Goal: Information Seeking & Learning: Learn about a topic

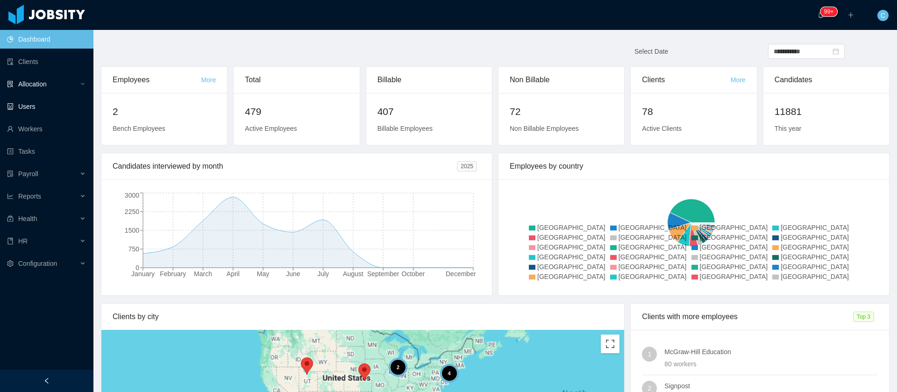
click at [44, 88] on div "Allocation" at bounding box center [46, 84] width 93 height 19
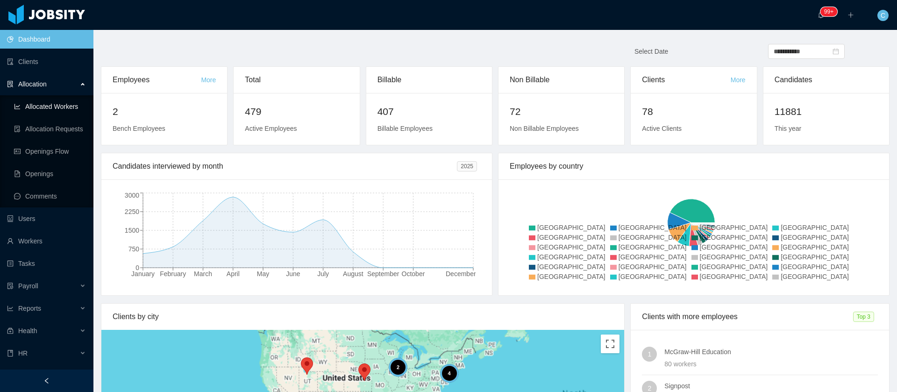
click at [47, 103] on link "Allocated Workers" at bounding box center [50, 106] width 72 height 19
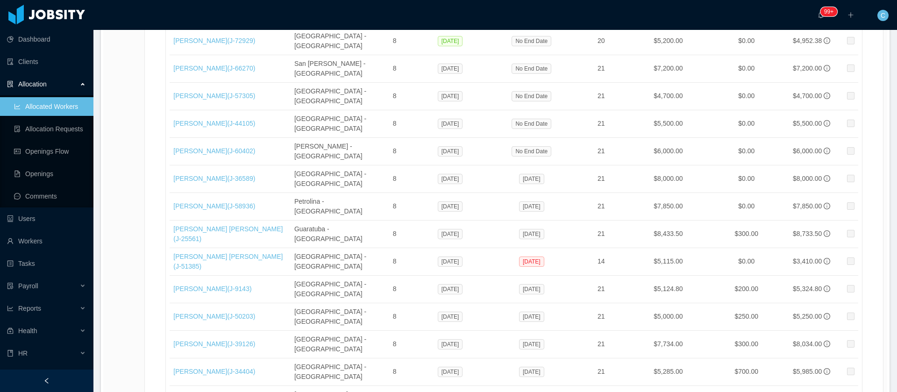
scroll to position [15787, 0]
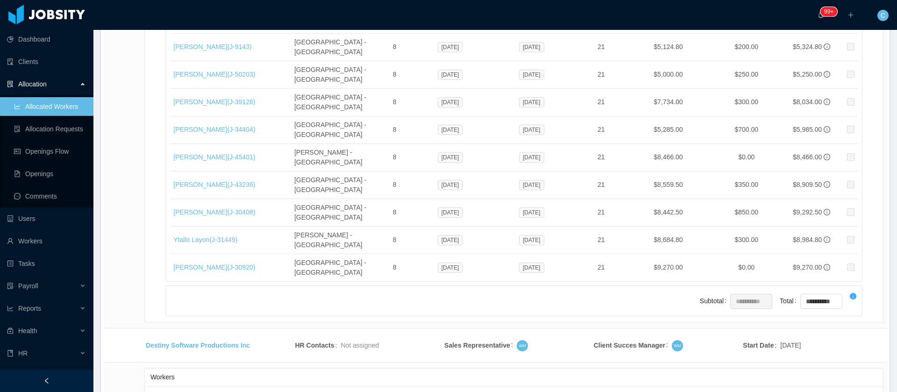
click at [854, 322] on li "500 / page" at bounding box center [850, 322] width 43 height 15
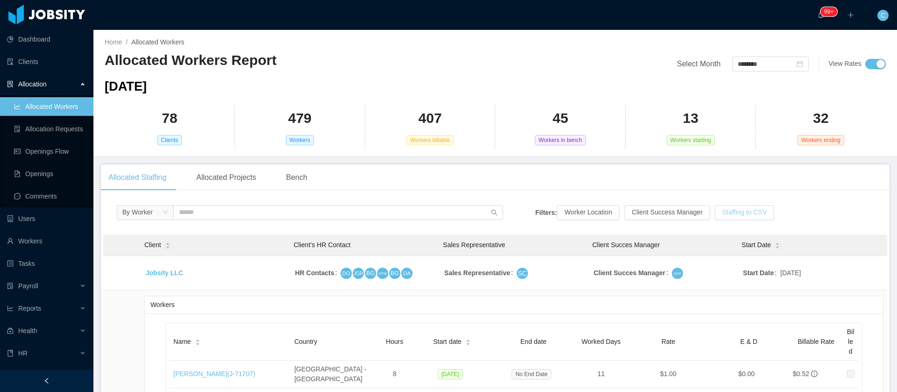
click at [753, 218] on button "Staffing to CSV" at bounding box center [744, 212] width 59 height 15
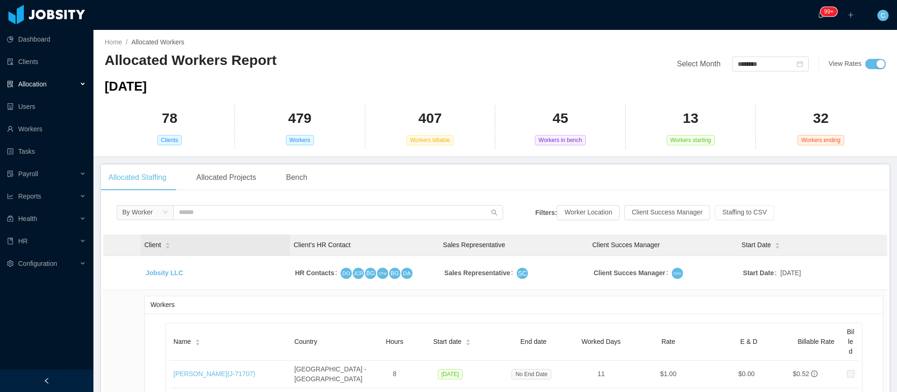
click at [163, 244] on div "Client" at bounding box center [157, 245] width 26 height 10
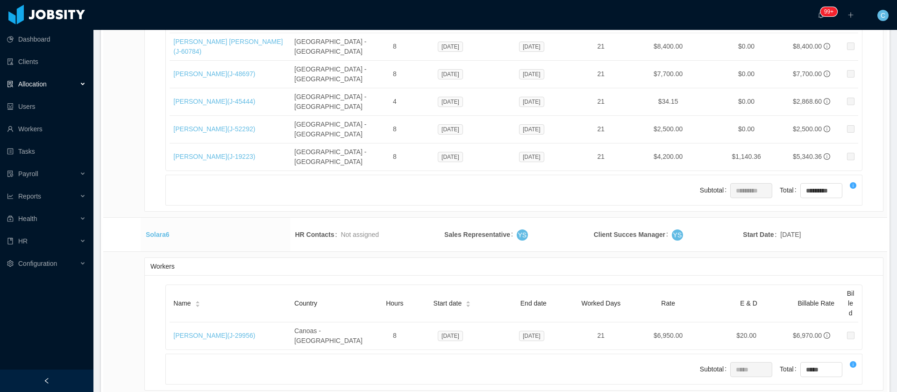
scroll to position [22319, 0]
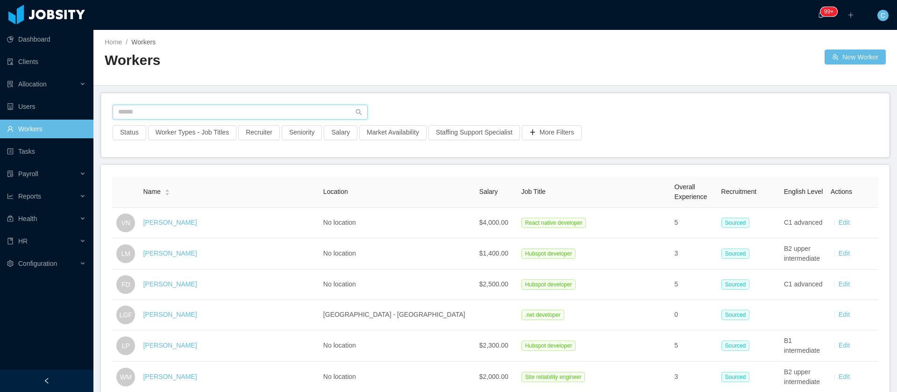
click at [169, 110] on input "text" at bounding box center [240, 112] width 255 height 15
paste input "**********"
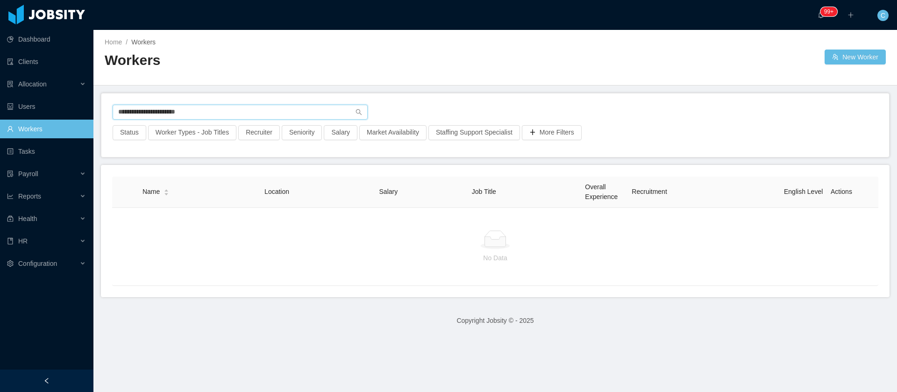
click at [172, 113] on input "**********" at bounding box center [240, 112] width 255 height 15
click at [135, 114] on input "**********" at bounding box center [240, 112] width 255 height 15
click at [149, 110] on input "**********" at bounding box center [240, 112] width 255 height 15
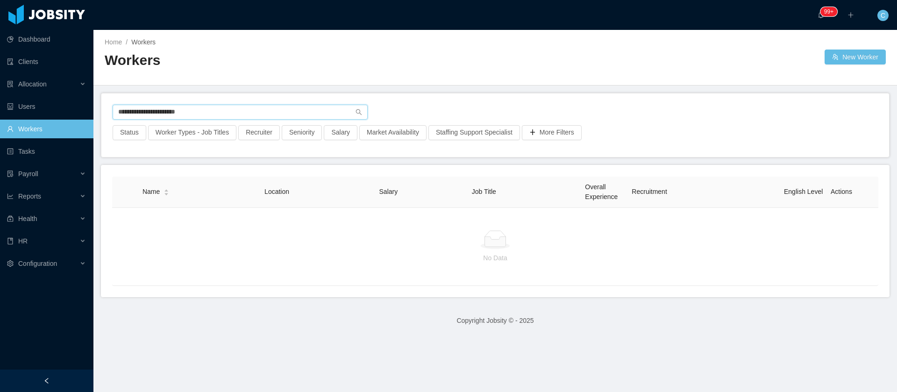
click at [149, 109] on input "**********" at bounding box center [240, 112] width 255 height 15
type input "**********"
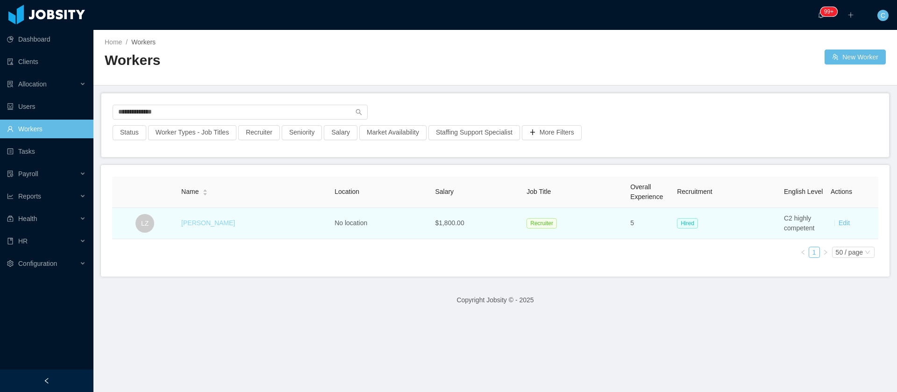
click at [196, 219] on link "Larissa Zaqueo" at bounding box center [208, 222] width 54 height 7
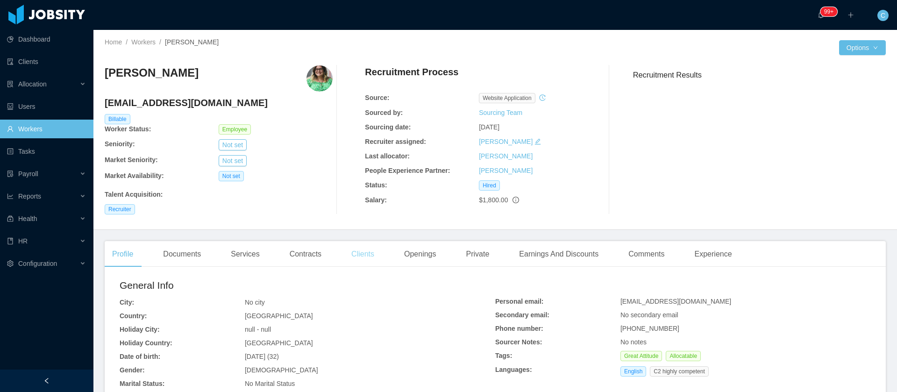
click at [344, 258] on div "Clients" at bounding box center [363, 254] width 38 height 26
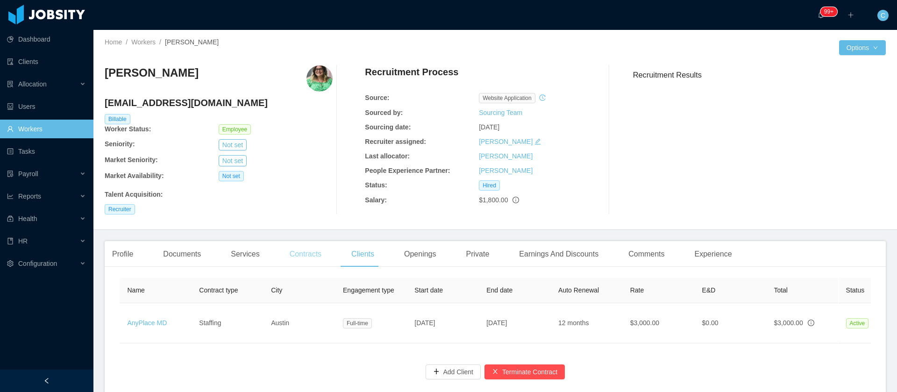
click at [311, 258] on div "Contracts" at bounding box center [305, 254] width 47 height 26
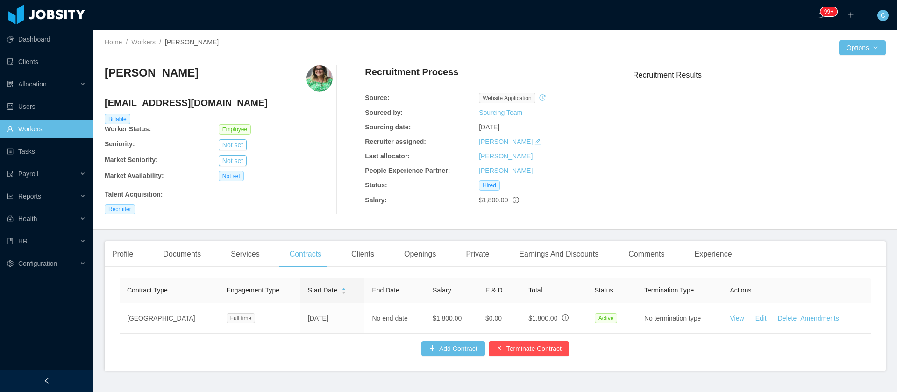
click at [158, 69] on h3 "Larissa Zaqueo" at bounding box center [152, 72] width 94 height 15
copy h3 "Larissa Zaqueo"
click at [369, 256] on div "Clients" at bounding box center [363, 254] width 38 height 26
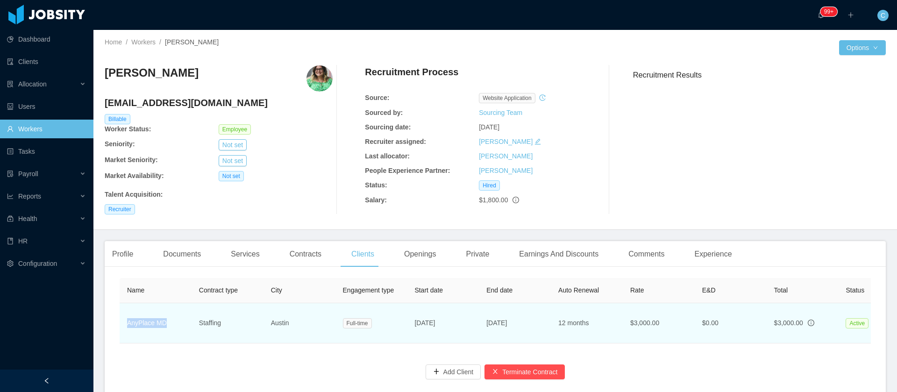
drag, startPoint x: 132, startPoint y: 329, endPoint x: 163, endPoint y: 330, distance: 31.3
click at [163, 330] on td "AnyPlace MD" at bounding box center [156, 323] width 72 height 40
copy link "AnyPlace MD"
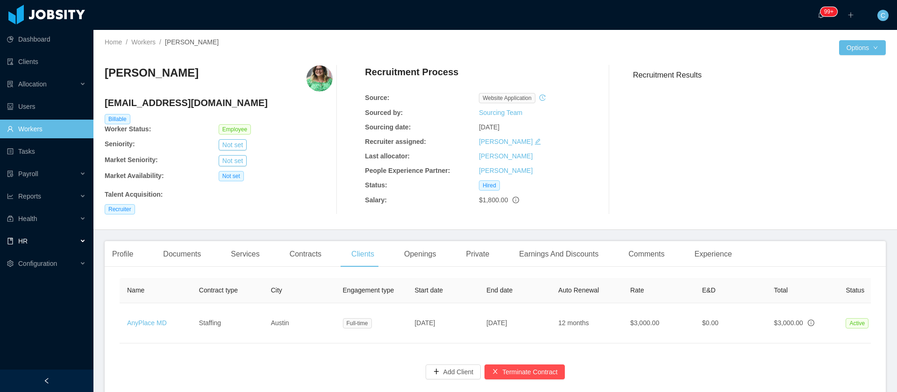
click at [41, 243] on div "HR" at bounding box center [46, 241] width 93 height 19
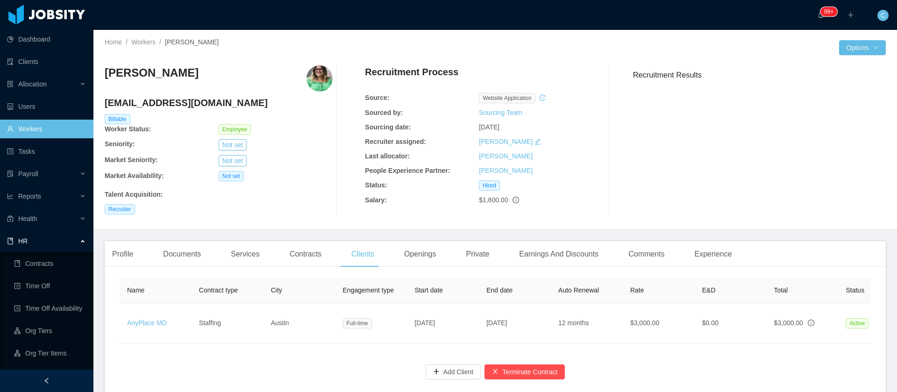
click at [41, 243] on div "HR" at bounding box center [46, 241] width 93 height 19
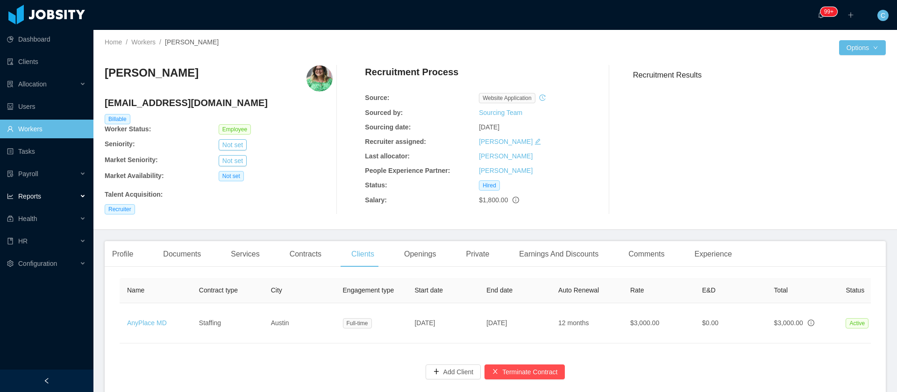
click at [48, 199] on div "Reports" at bounding box center [46, 196] width 93 height 19
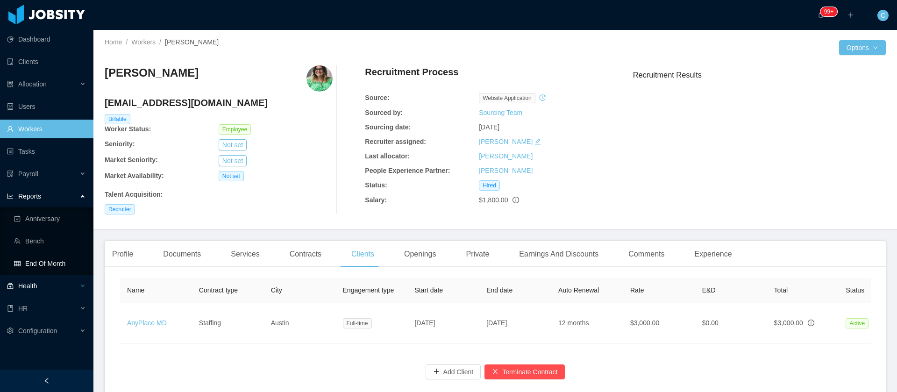
click at [28, 283] on span "Health" at bounding box center [27, 285] width 19 height 7
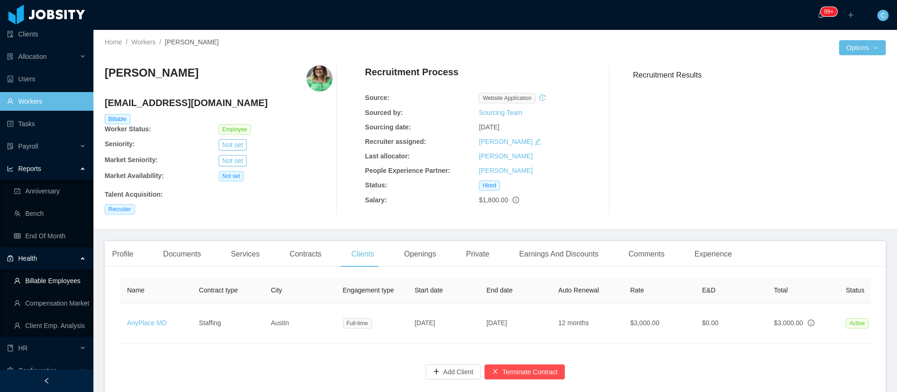
scroll to position [40, 0]
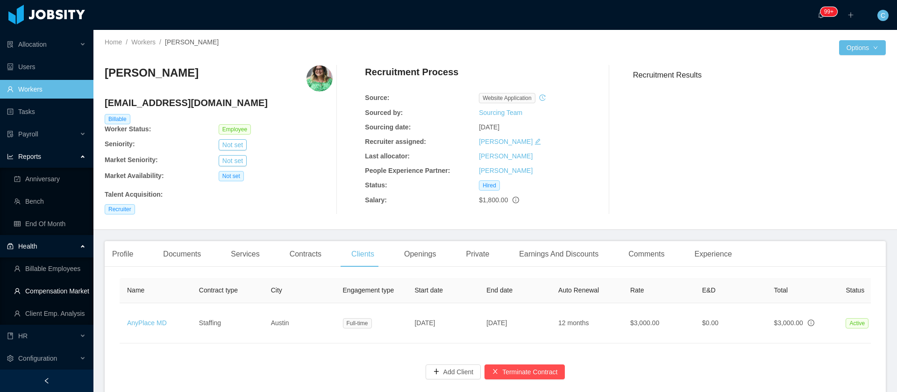
click at [33, 288] on link "Compensation Market" at bounding box center [50, 291] width 72 height 19
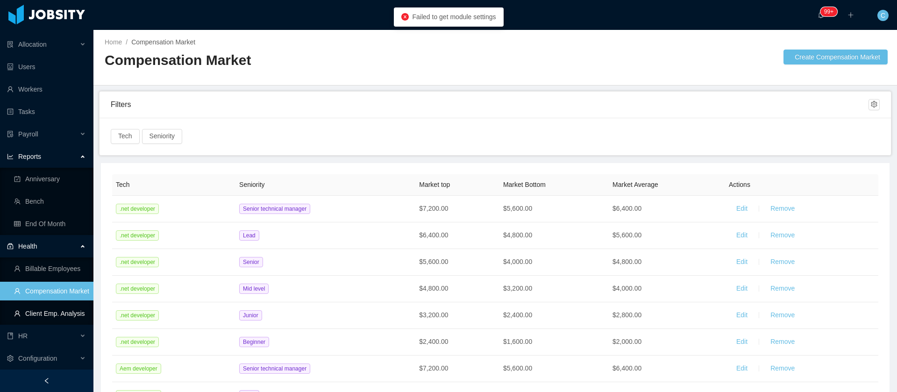
click at [19, 316] on link "Client Emp. Analysis" at bounding box center [50, 313] width 72 height 19
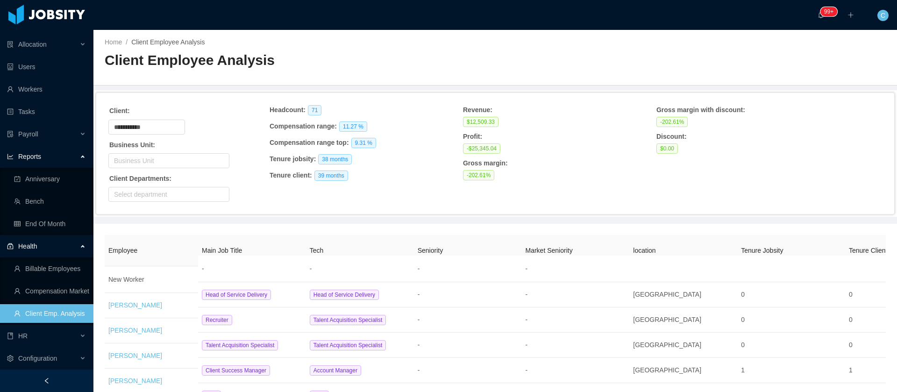
click at [51, 258] on ul "Billable Employees Compensation Market Client Emp. Analysis" at bounding box center [46, 290] width 93 height 67
click at [49, 263] on link "Billable Employees" at bounding box center [50, 268] width 72 height 19
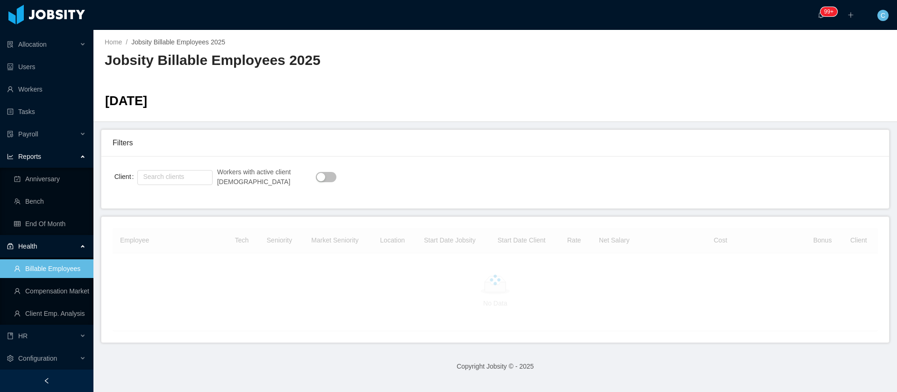
click at [316, 180] on button "button" at bounding box center [326, 177] width 21 height 10
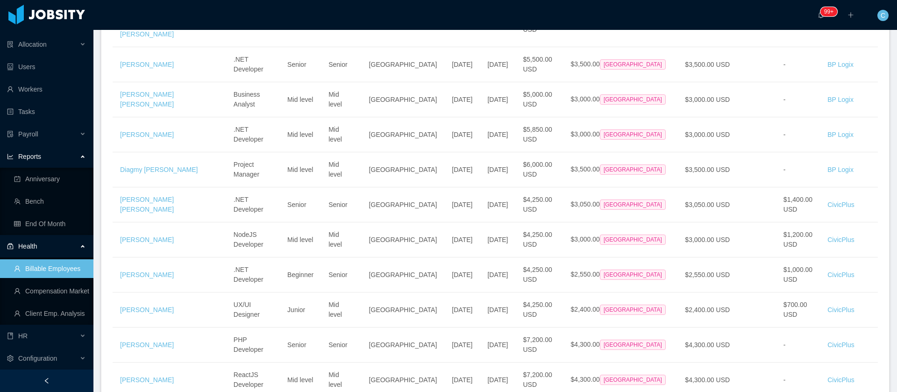
scroll to position [2225, 0]
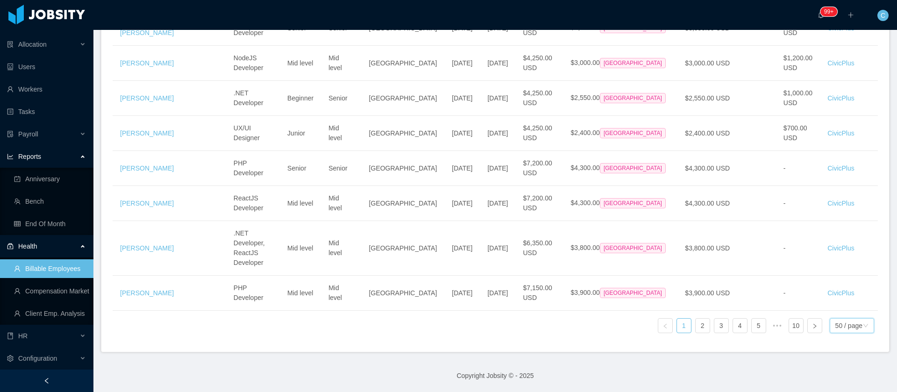
click at [851, 319] on div "50 / page" at bounding box center [848, 326] width 27 height 14
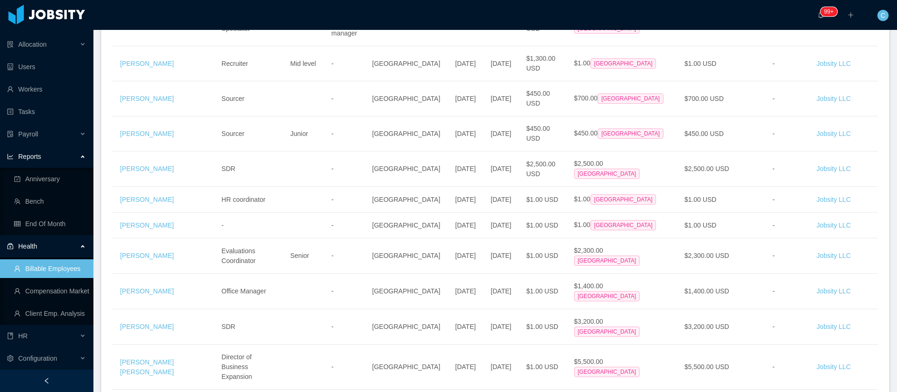
scroll to position [7207, 0]
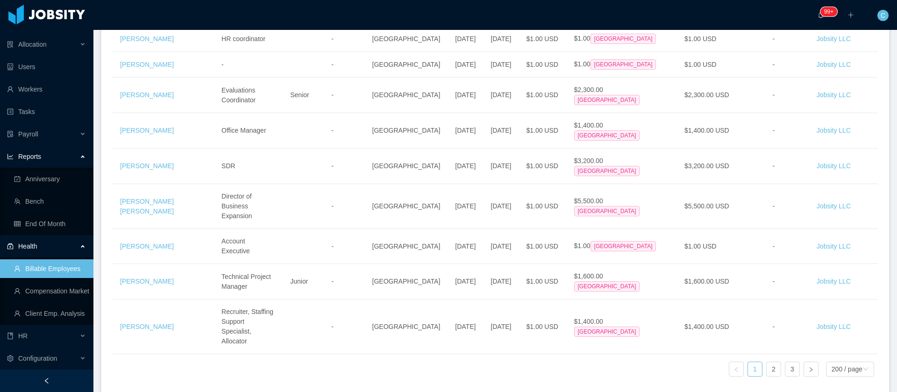
drag, startPoint x: 116, startPoint y: 246, endPoint x: 844, endPoint y: 212, distance: 729.0
copy table "Employee Tech Seniority Market Seniority Location Start Date Jobsity Start Date…"
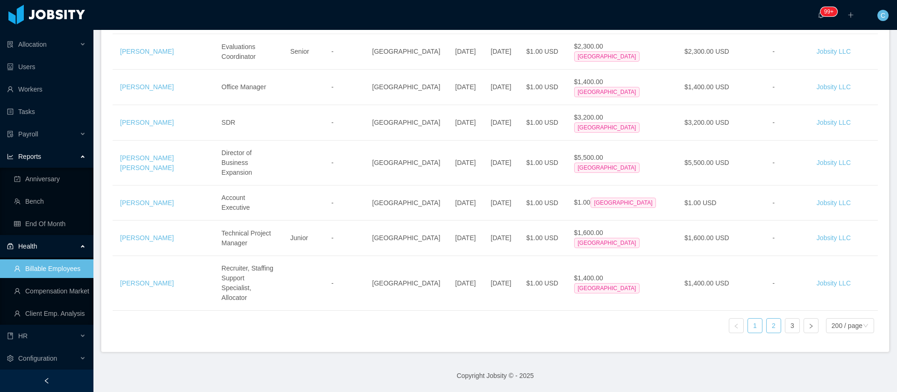
click at [767, 320] on link "2" at bounding box center [774, 326] width 14 height 14
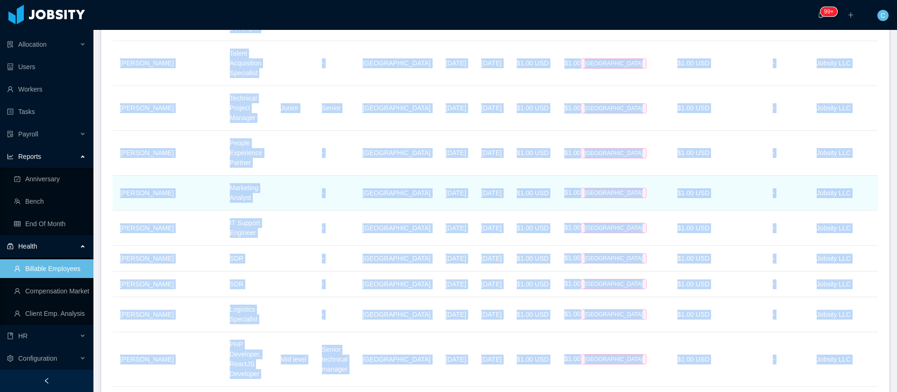
scroll to position [563, 0]
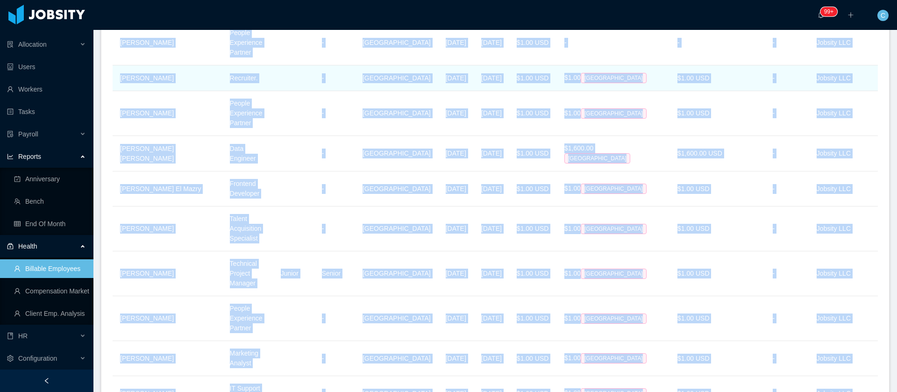
click at [654, 83] on div "$1.00 USA" at bounding box center [613, 78] width 98 height 10
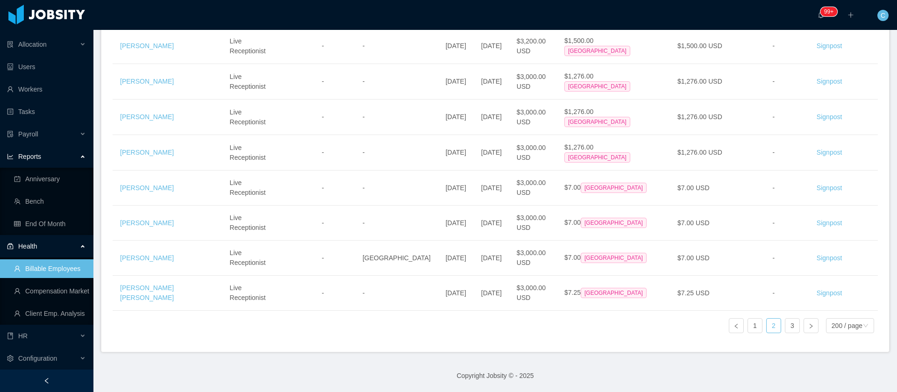
scroll to position [9020, 0]
drag, startPoint x: 121, startPoint y: 242, endPoint x: 887, endPoint y: 305, distance: 768.2
click at [887, 305] on section "··· 99+ ··· ··· C ··· Home / Jobsity Billable Employees 2025 / Jobsity Billable…" at bounding box center [494, 196] width 803 height 392
copy table "Employee Tech Seniority Market Seniority Location Start Date Jobsity Start Date…"
click at [786, 319] on link "3" at bounding box center [792, 326] width 14 height 14
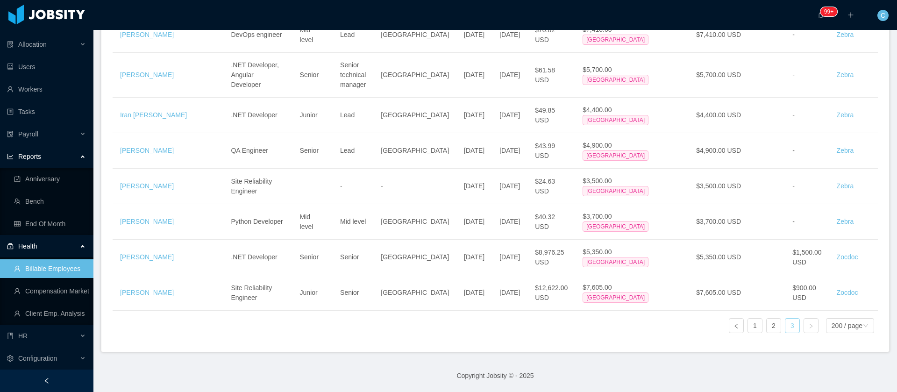
scroll to position [3426, 0]
drag, startPoint x: 118, startPoint y: 85, endPoint x: 879, endPoint y: 286, distance: 786.6
click at [879, 286] on section "··· 99+ ··· ··· C ··· Home / Jobsity Billable Employees 2025 / Jobsity Billable…" at bounding box center [494, 196] width 803 height 392
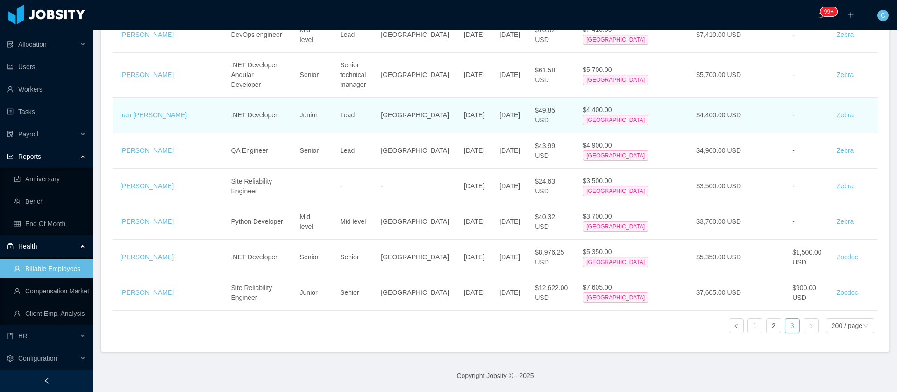
copy table "Employee Tech Seniority Market Seniority Location Start Date Jobsity Start Date…"
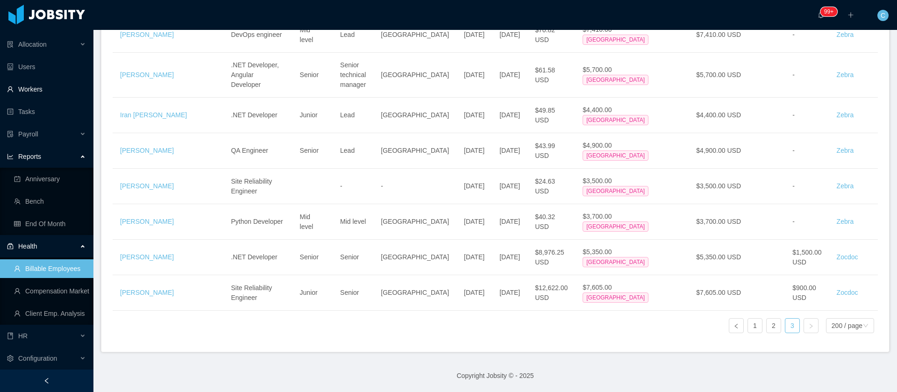
scroll to position [0, 0]
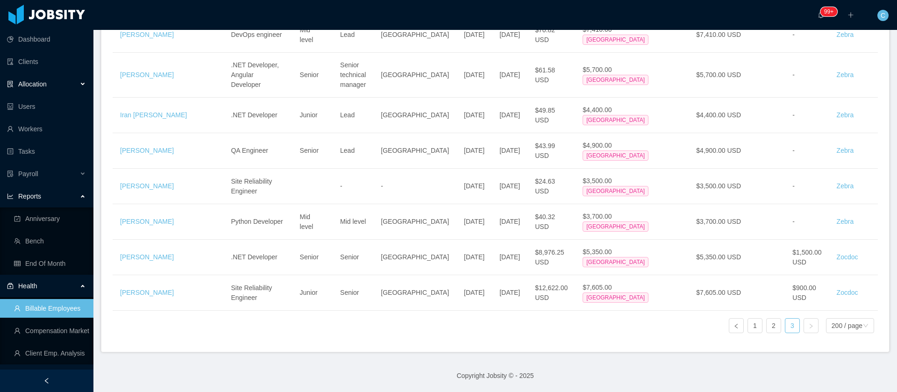
click at [40, 80] on span "Allocation" at bounding box center [32, 83] width 28 height 7
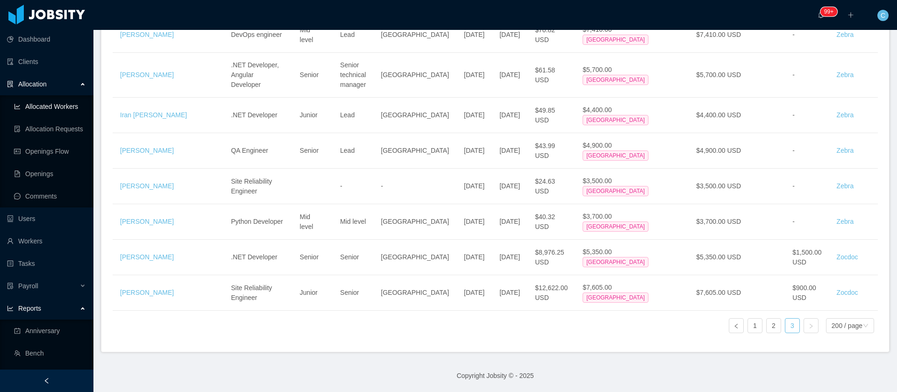
click at [50, 98] on link "Allocated Workers" at bounding box center [50, 106] width 72 height 19
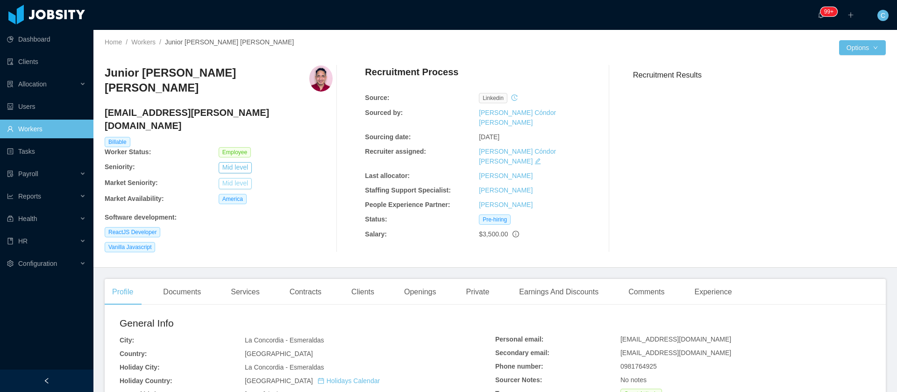
click at [233, 178] on button "Mid level" at bounding box center [235, 183] width 33 height 11
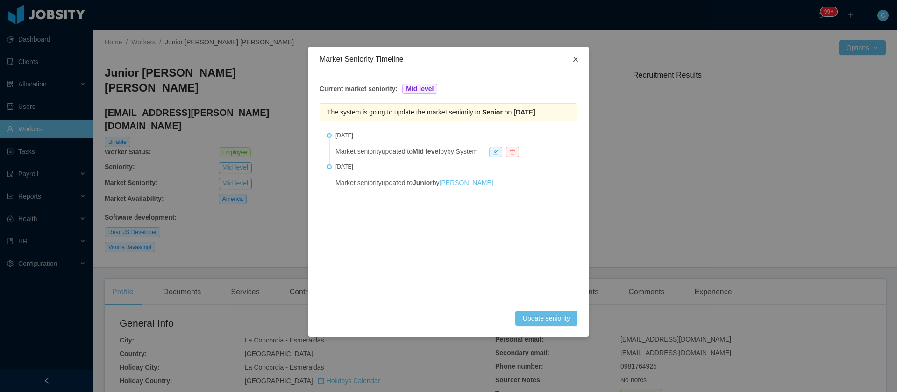
click at [568, 65] on span "Close" at bounding box center [575, 60] width 26 height 26
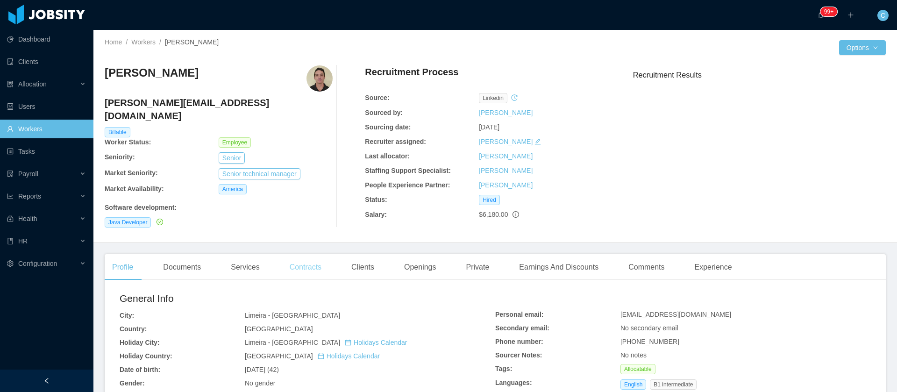
click at [316, 254] on div "Contracts" at bounding box center [305, 267] width 47 height 26
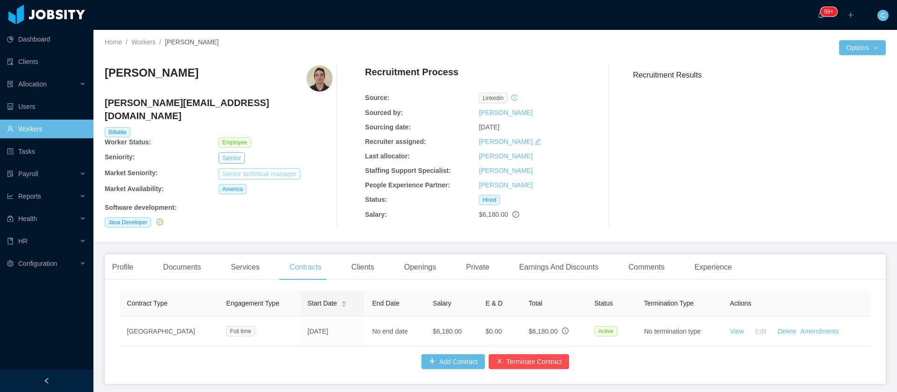
click at [280, 168] on button "Senior technical manager" at bounding box center [260, 173] width 82 height 11
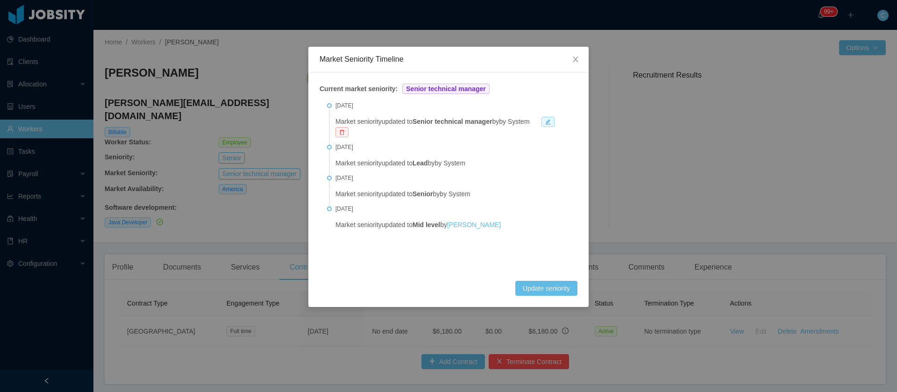
click at [229, 237] on div "Market Seniority Timeline Current market seniority: Senior technical manager [D…" at bounding box center [448, 196] width 897 height 392
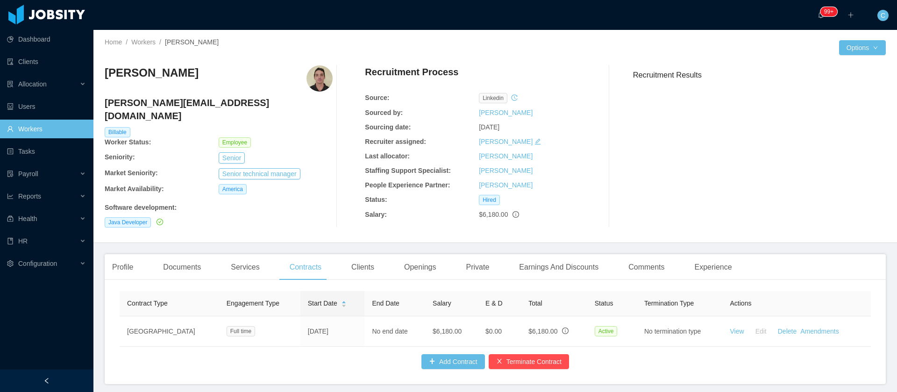
drag, startPoint x: 202, startPoint y: 69, endPoint x: 104, endPoint y: 68, distance: 98.6
click at [104, 68] on div "Home / Workers / [PERSON_NAME] / Options [PERSON_NAME] [PERSON_NAME][EMAIL_ADDR…" at bounding box center [494, 136] width 803 height 213
copy h3 "[PERSON_NAME]"
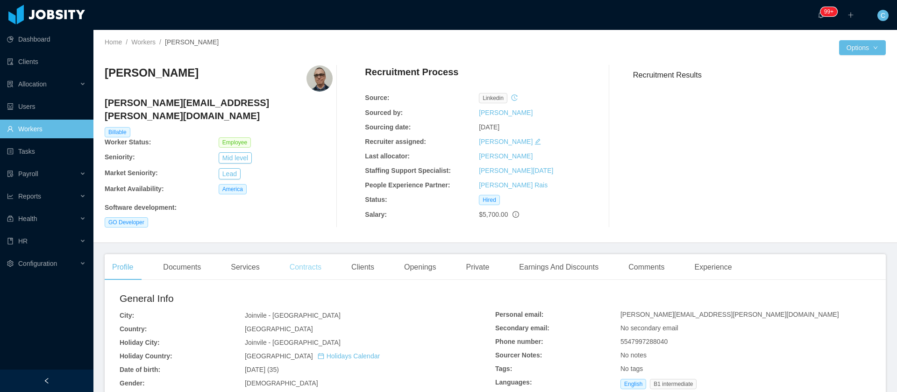
click at [322, 259] on div "Contracts" at bounding box center [305, 267] width 47 height 26
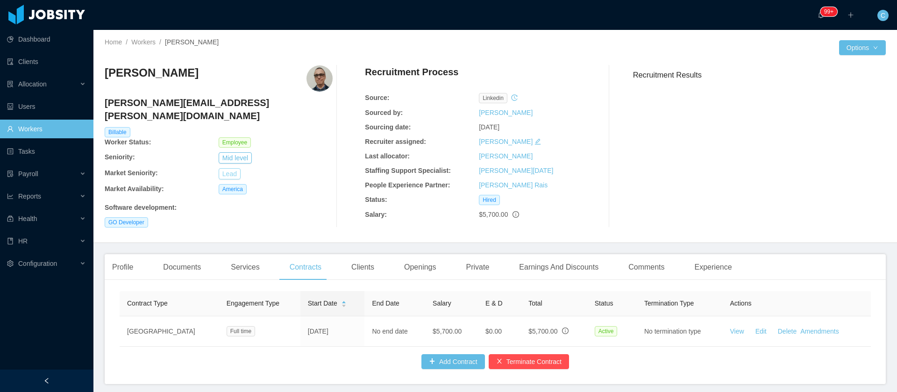
click at [233, 168] on button "Lead" at bounding box center [230, 173] width 22 height 11
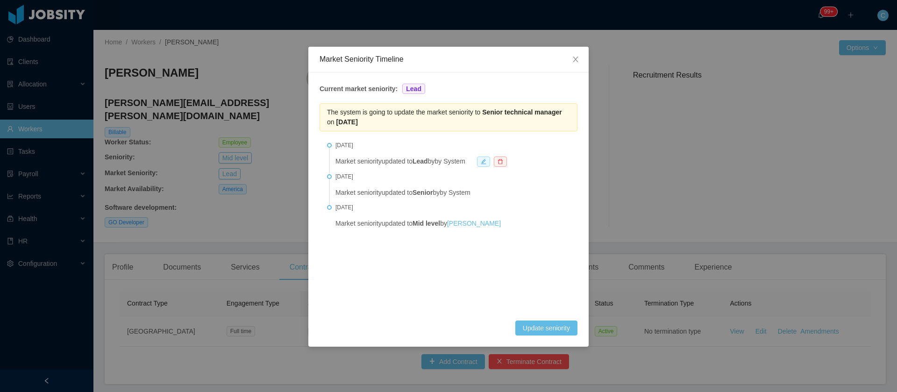
click at [486, 159] on icon "icon: edit" at bounding box center [484, 162] width 6 height 6
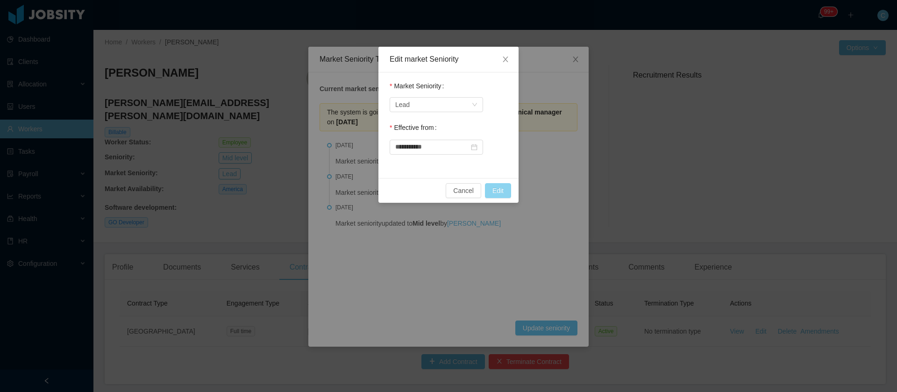
click at [494, 191] on button "Edit" at bounding box center [498, 190] width 26 height 15
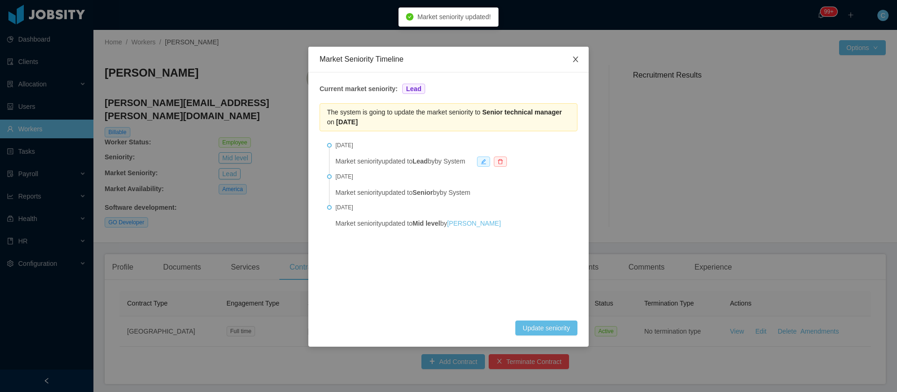
click at [576, 59] on icon "icon: close" at bounding box center [575, 59] width 7 height 7
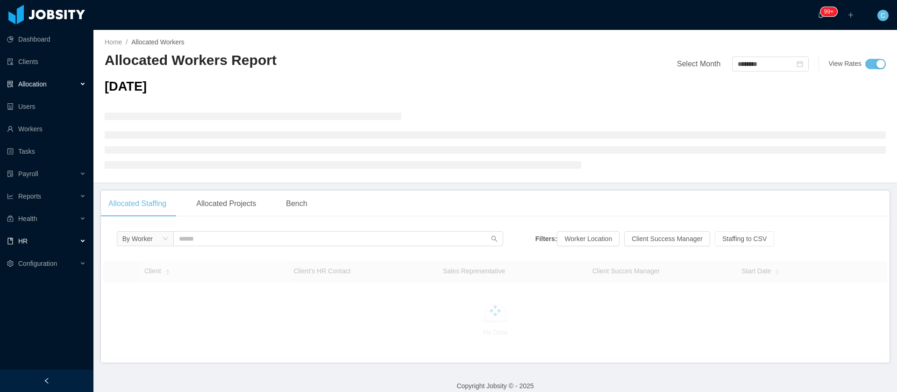
click at [36, 234] on div "HR" at bounding box center [46, 241] width 93 height 19
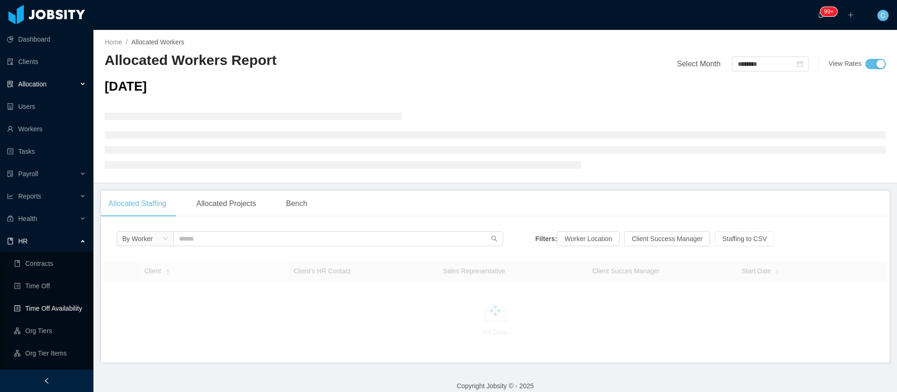
click at [58, 302] on link "Time Off Availability" at bounding box center [50, 308] width 72 height 19
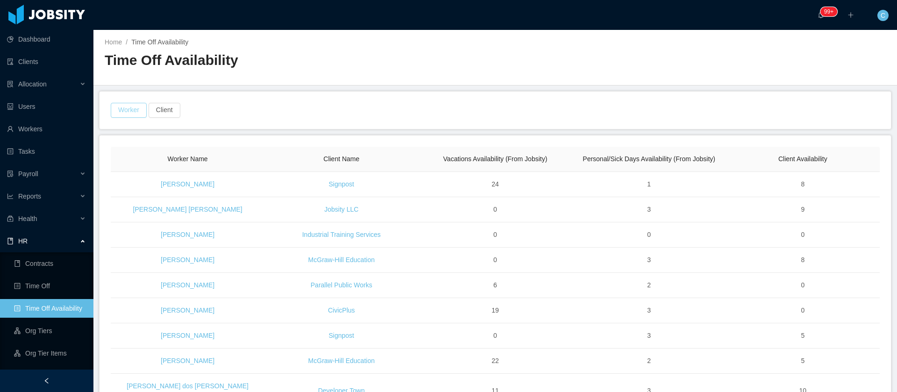
click at [136, 114] on button "Worker" at bounding box center [129, 110] width 36 height 15
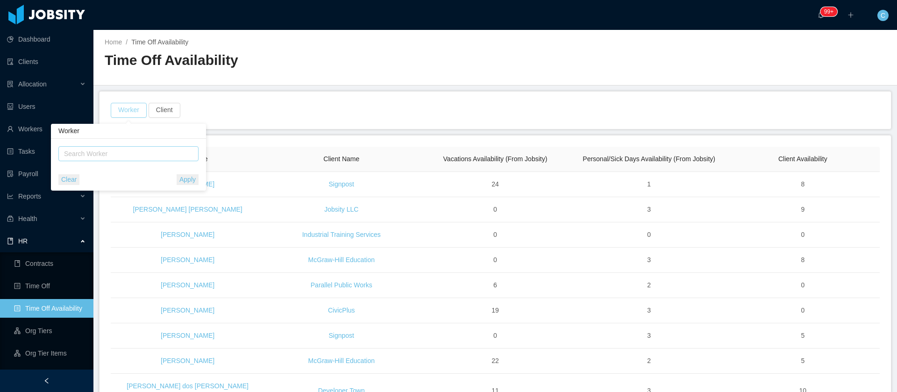
click at [133, 154] on div "Search Worker" at bounding box center [124, 153] width 121 height 9
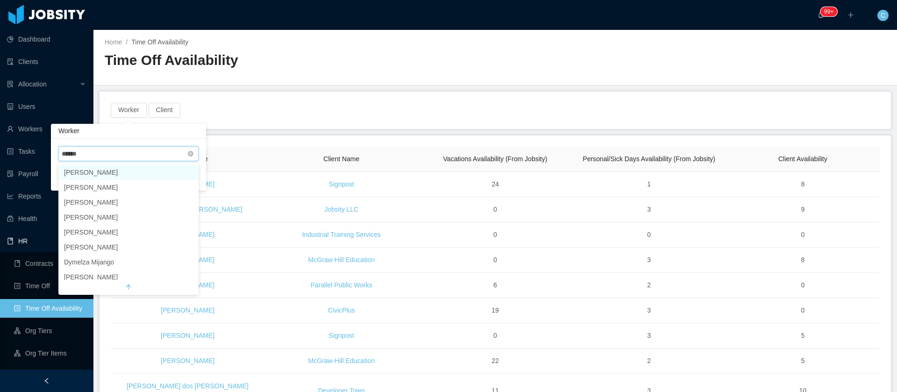
type input "*******"
click at [96, 174] on li "[PERSON_NAME]" at bounding box center [128, 172] width 140 height 15
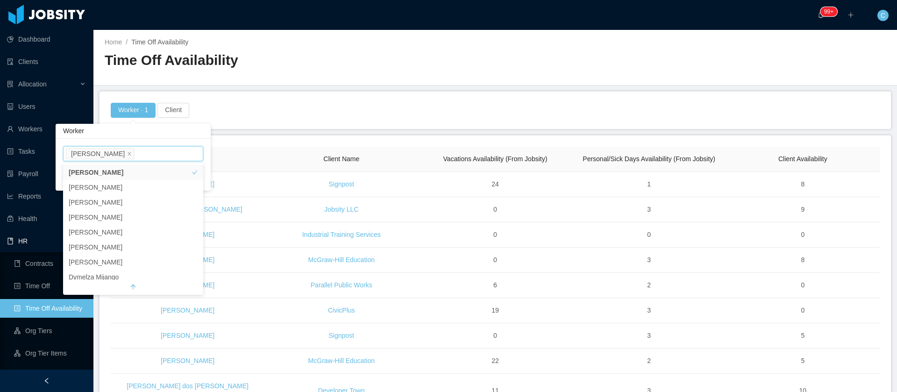
click at [276, 107] on div "Worker · 1 Client" at bounding box center [495, 110] width 771 height 15
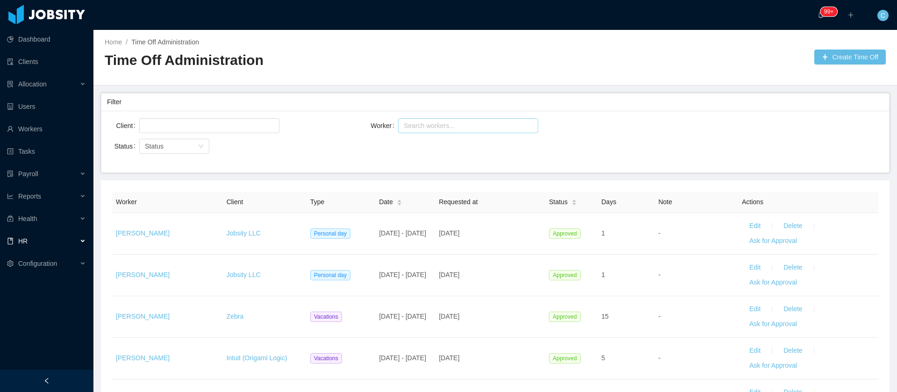
click at [459, 129] on div "Search workers..." at bounding box center [464, 125] width 121 height 9
type input "*******"
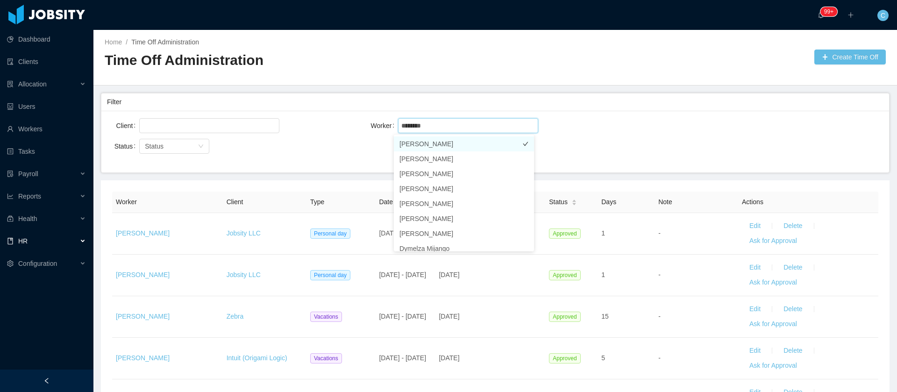
click at [480, 143] on li "[PERSON_NAME]" at bounding box center [464, 143] width 140 height 15
click at [590, 151] on div "Client Worker Search workers... Yacelis Mata Status Status" at bounding box center [495, 142] width 788 height 62
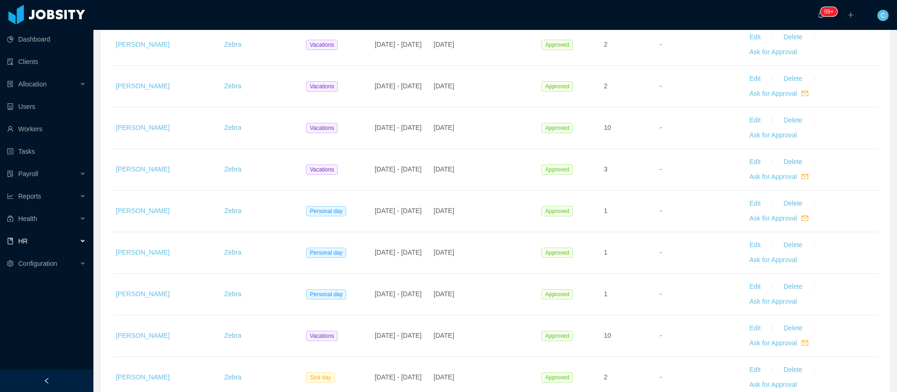
scroll to position [1104, 0]
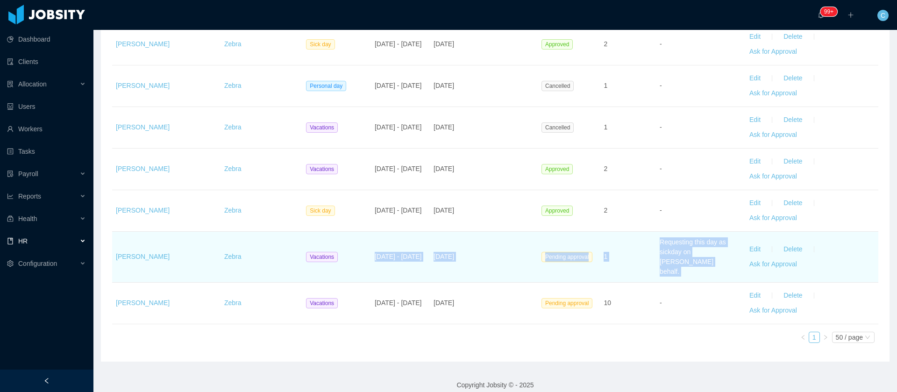
drag, startPoint x: 364, startPoint y: 257, endPoint x: 802, endPoint y: 251, distance: 437.7
click at [802, 251] on tr "Yacelis Mata Zebra Vacations Jul 8 - Jul 8 2025 Jul 7th, 2025 Pending approval …" at bounding box center [495, 257] width 766 height 51
click at [633, 265] on td "1" at bounding box center [628, 257] width 56 height 51
click at [563, 256] on span "Pending approval" at bounding box center [566, 257] width 51 height 10
click at [744, 245] on button "Edit" at bounding box center [755, 249] width 26 height 15
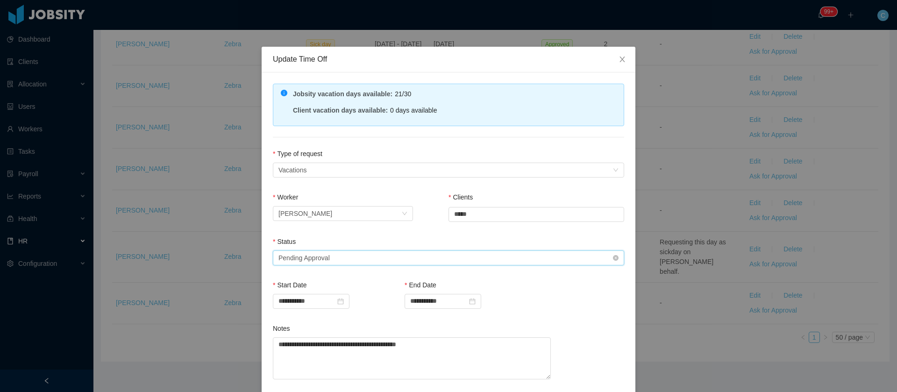
click at [355, 252] on div "Select status Pending Approval" at bounding box center [445, 258] width 334 height 14
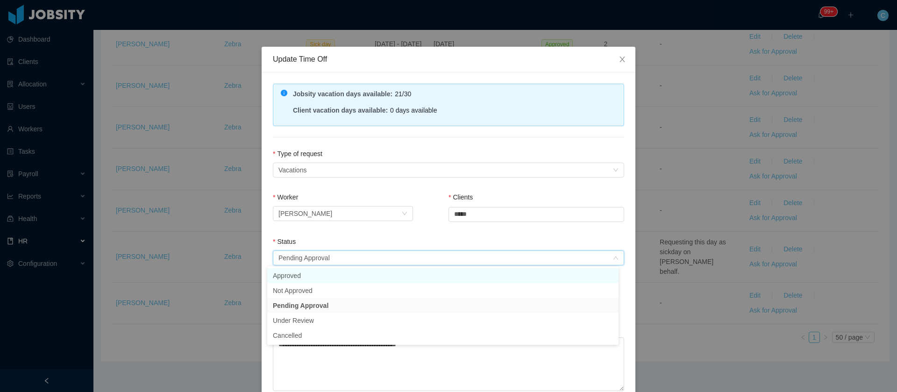
click at [329, 276] on li "Approved" at bounding box center [442, 275] width 351 height 15
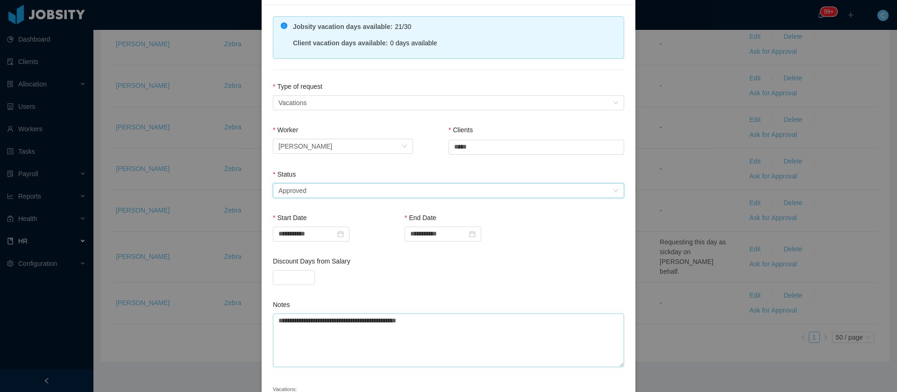
scroll to position [135, 0]
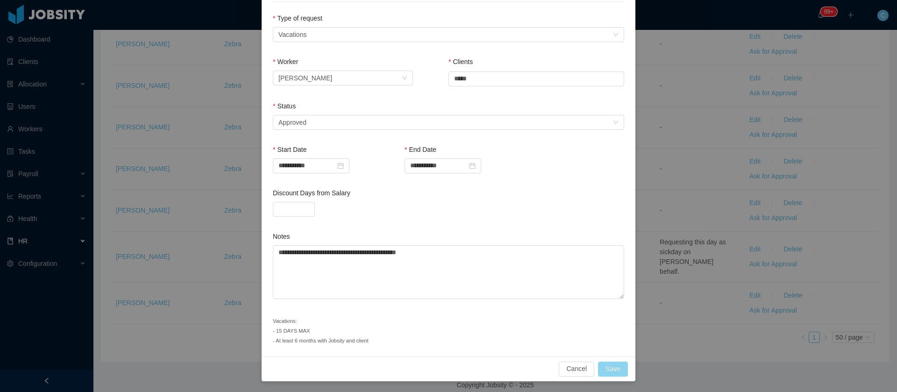
click at [606, 367] on button "Save" at bounding box center [613, 369] width 30 height 15
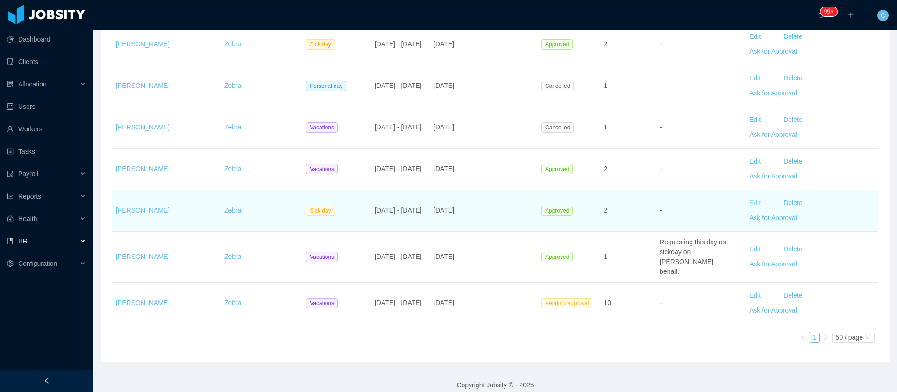
click at [743, 201] on button "Edit" at bounding box center [755, 203] width 26 height 15
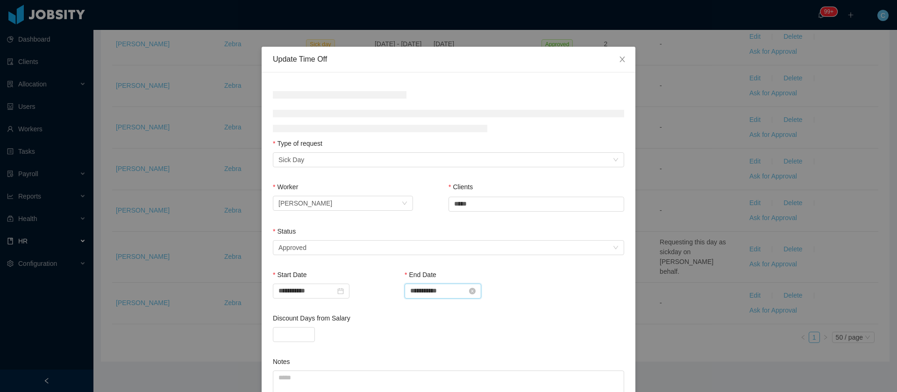
click at [431, 293] on input "**********" at bounding box center [443, 291] width 77 height 15
click at [430, 205] on div "30" at bounding box center [430, 199] width 11 height 11
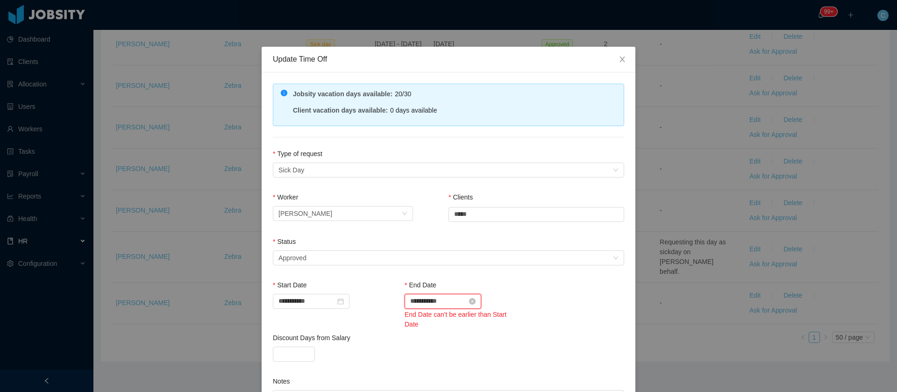
click at [451, 298] on input "**********" at bounding box center [443, 301] width 77 height 15
click at [511, 174] on link at bounding box center [511, 175] width 8 height 19
click at [431, 226] on div "7" at bounding box center [430, 223] width 11 height 11
type input "**********"
click at [501, 335] on div "Discount Days from Salary" at bounding box center [448, 331] width 351 height 14
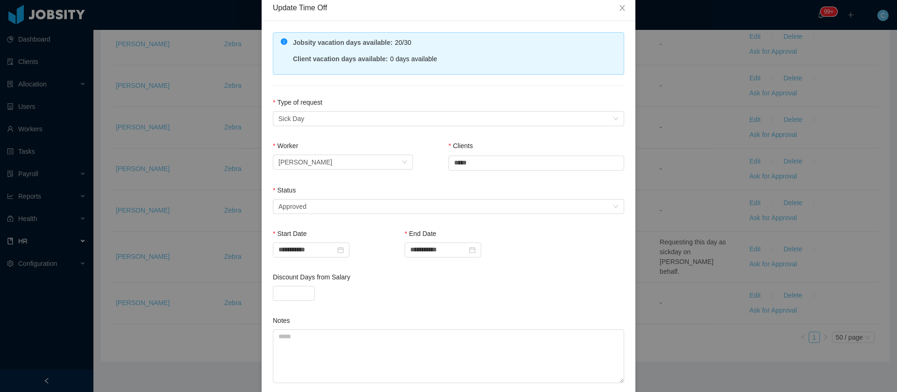
scroll to position [126, 0]
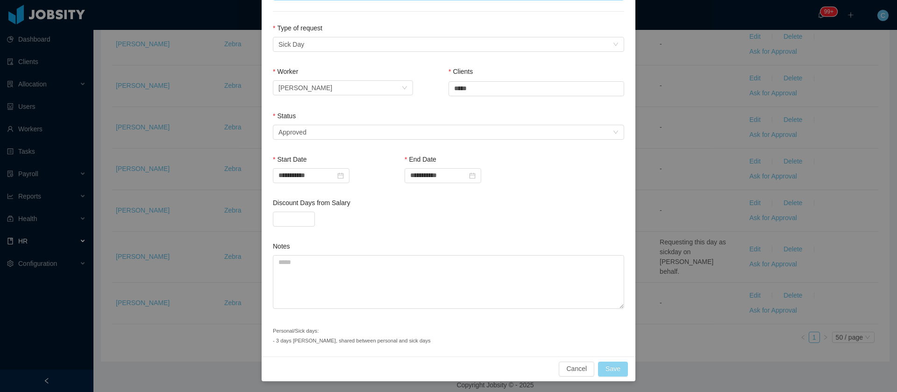
click at [604, 368] on button "Save" at bounding box center [613, 369] width 30 height 15
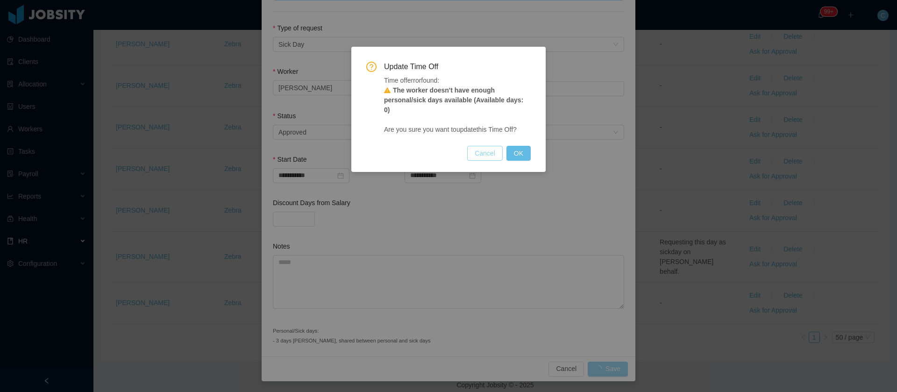
click at [490, 149] on button "Cancel" at bounding box center [485, 153] width 36 height 15
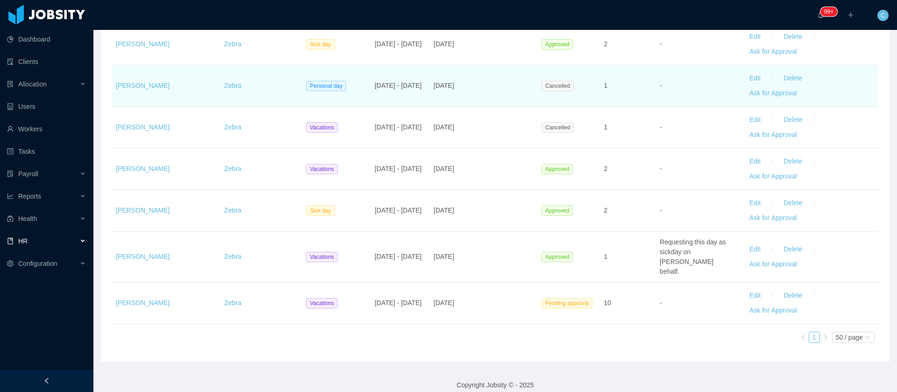
scroll to position [1034, 0]
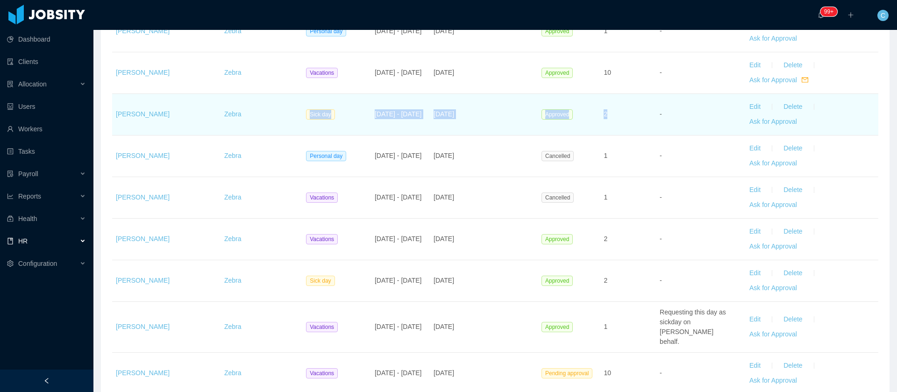
drag, startPoint x: 570, startPoint y: 114, endPoint x: 266, endPoint y: 128, distance: 304.4
click at [266, 128] on tr "Yacelis Mata Zebra Sick day Jan 29 - Jan 30 2025 Jan 31st, 2025 Approved 2 - Ed…" at bounding box center [495, 115] width 766 height 42
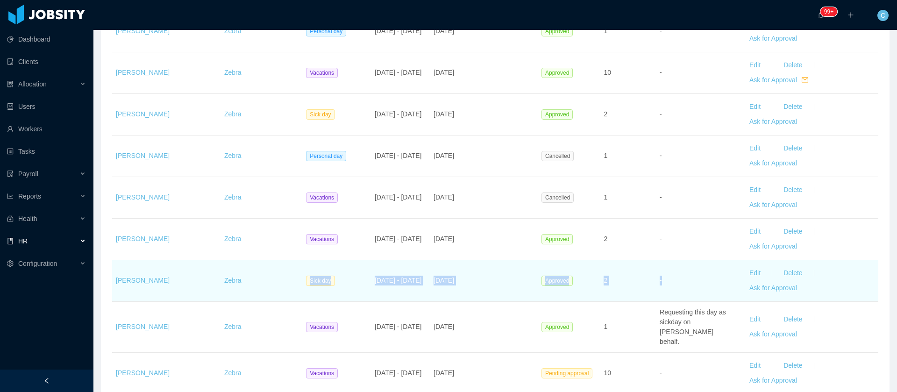
drag, startPoint x: 286, startPoint y: 283, endPoint x: 728, endPoint y: 277, distance: 442.0
click at [659, 276] on tr "Yacelis Mata Zebra Sick day Jul 7 - Jul 8 2025 Jul 6th, 2025 Approved 2 - Edit …" at bounding box center [495, 281] width 766 height 42
click at [742, 270] on button "Edit" at bounding box center [755, 273] width 26 height 15
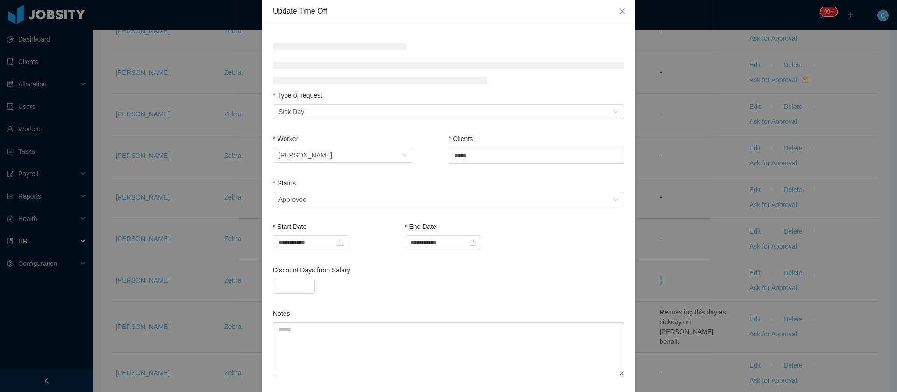
scroll to position [70, 0]
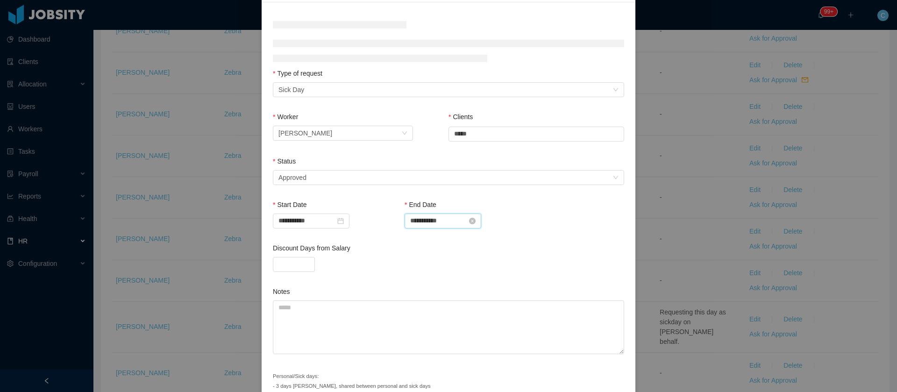
click at [427, 220] on input "**********" at bounding box center [443, 220] width 77 height 15
click at [428, 285] on div "7" at bounding box center [430, 284] width 11 height 11
type input "**********"
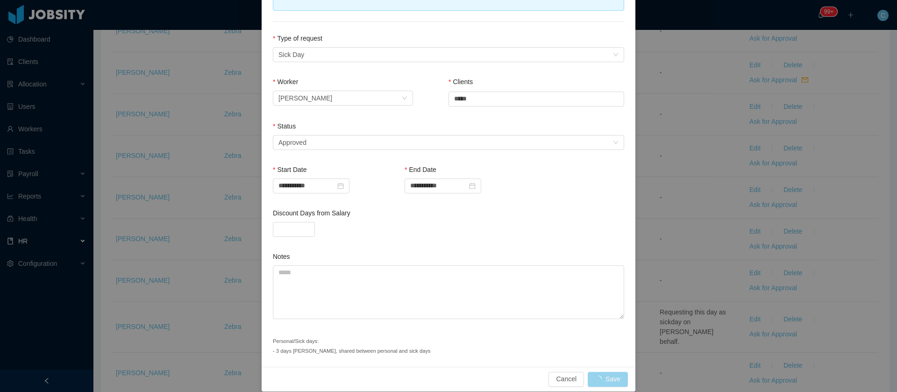
scroll to position [126, 0]
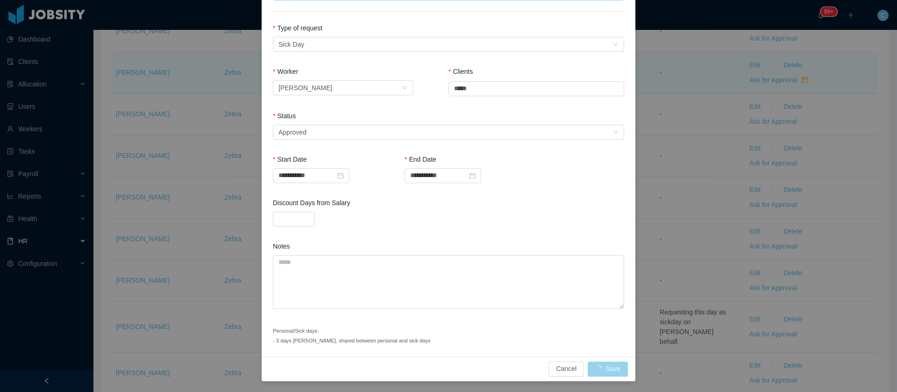
click at [672, 92] on div "**********" at bounding box center [448, 196] width 897 height 392
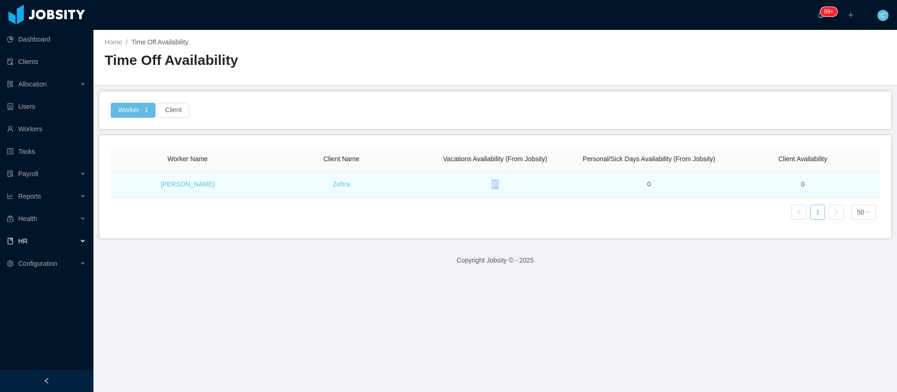
drag, startPoint x: 498, startPoint y: 187, endPoint x: 464, endPoint y: 191, distance: 34.4
click at [464, 191] on td "20" at bounding box center [495, 184] width 154 height 25
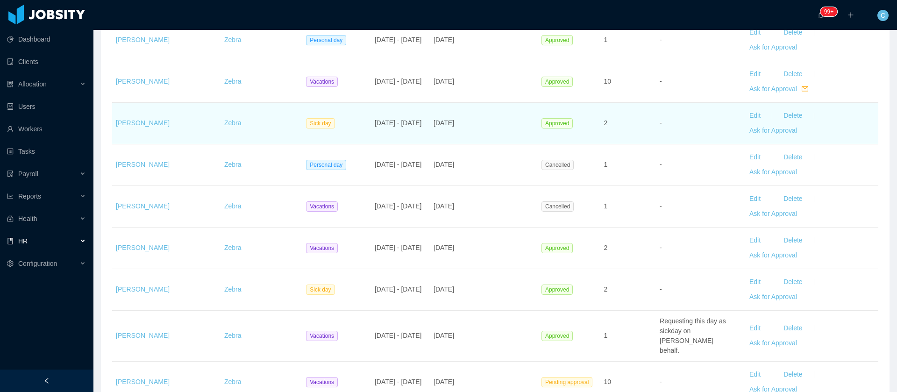
scroll to position [1104, 0]
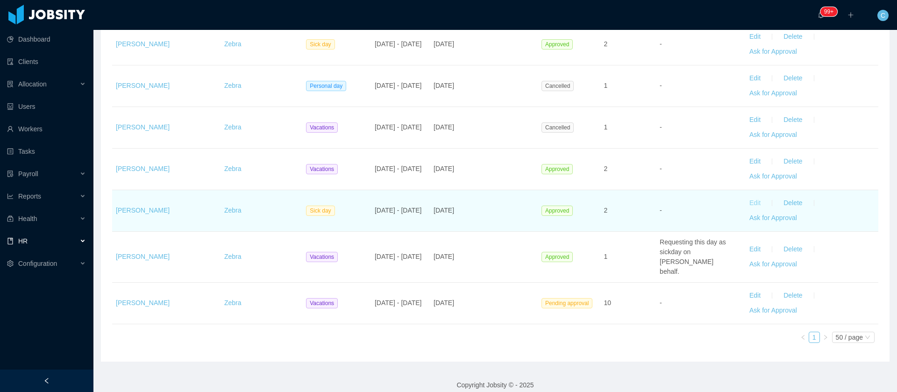
click at [742, 202] on button "Edit" at bounding box center [755, 203] width 26 height 15
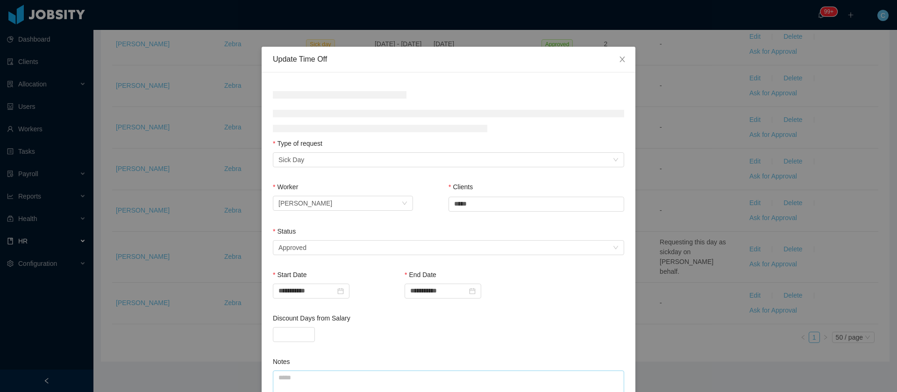
scroll to position [115, 0]
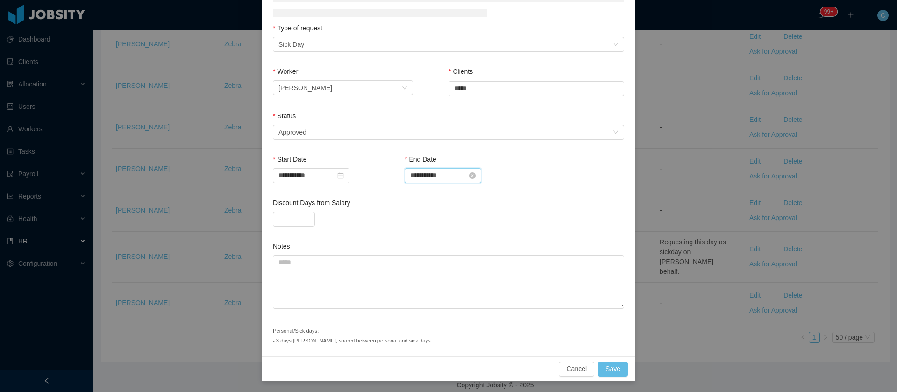
click at [441, 169] on input "**********" at bounding box center [443, 175] width 77 height 15
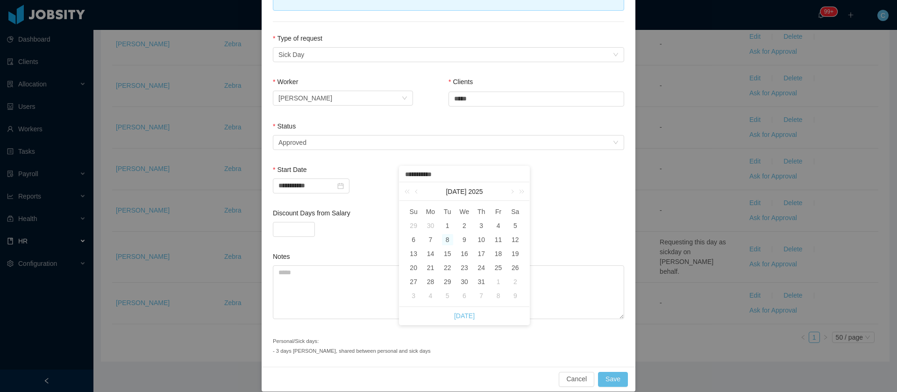
scroll to position [126, 0]
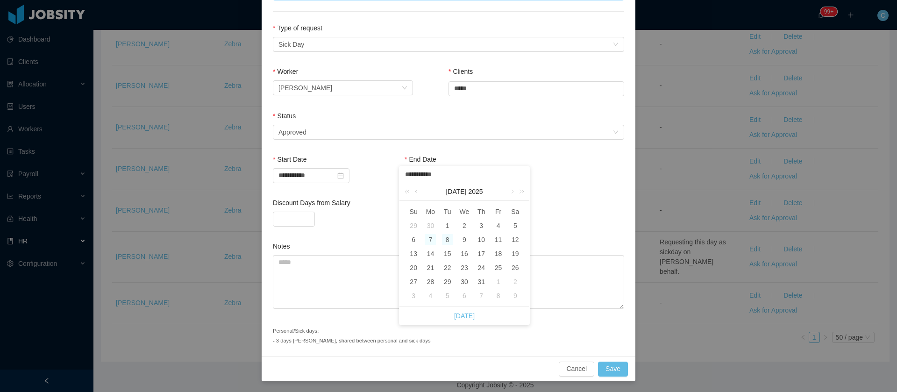
click at [433, 239] on div "7" at bounding box center [430, 239] width 11 height 11
type input "**********"
click at [613, 366] on button "Save" at bounding box center [613, 369] width 30 height 15
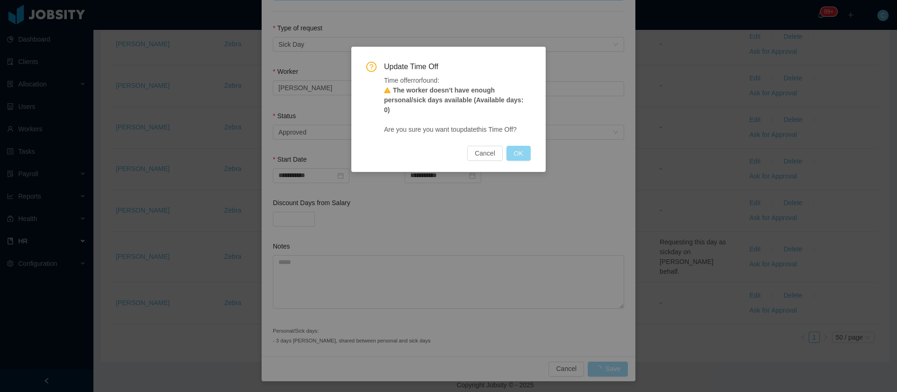
click at [518, 146] on button "OK" at bounding box center [518, 153] width 24 height 15
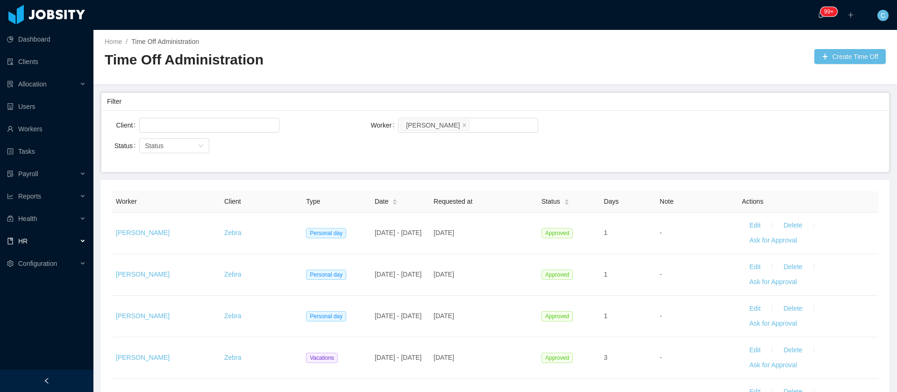
scroll to position [0, 0]
click at [268, 126] on div at bounding box center [208, 126] width 132 height 14
type input "*****"
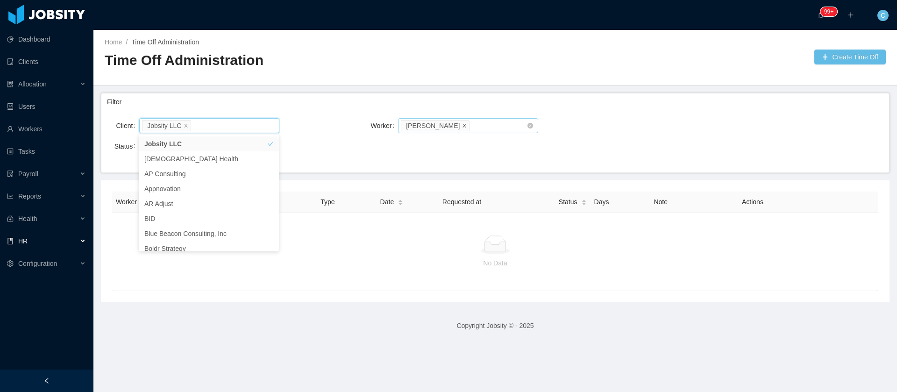
click at [462, 128] on icon "icon: close" at bounding box center [464, 126] width 5 height 6
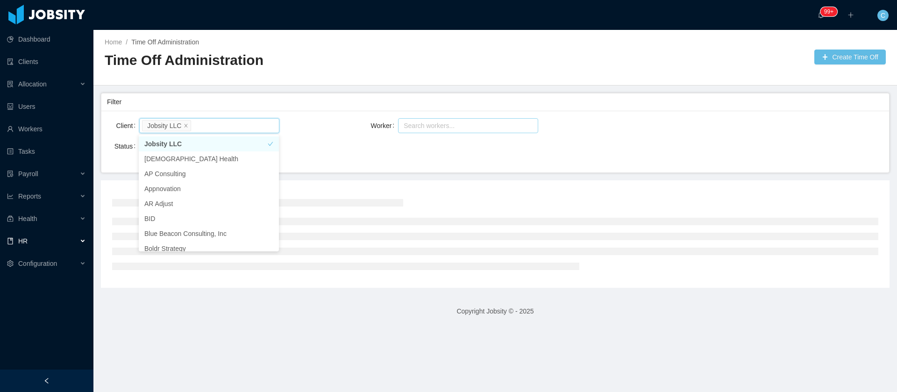
click at [340, 154] on div "Status Status" at bounding box center [236, 146] width 259 height 19
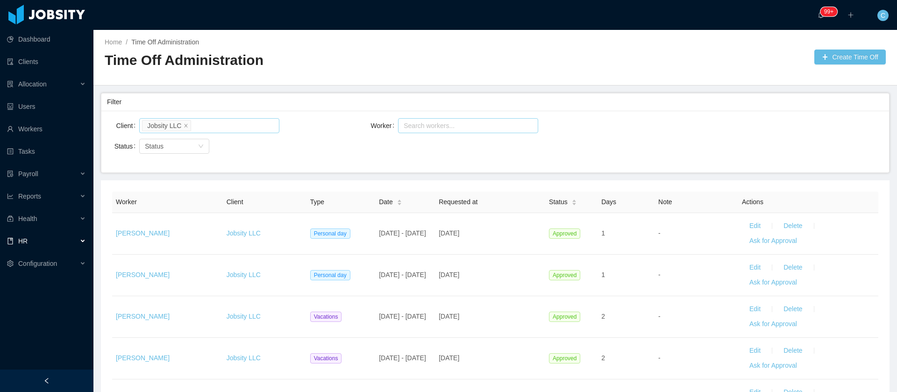
click at [187, 128] on li "Jobsity LLC" at bounding box center [166, 125] width 49 height 11
click at [186, 128] on li "Jobsity LLC" at bounding box center [166, 125] width 49 height 11
click at [184, 128] on icon "icon: close" at bounding box center [186, 126] width 5 height 6
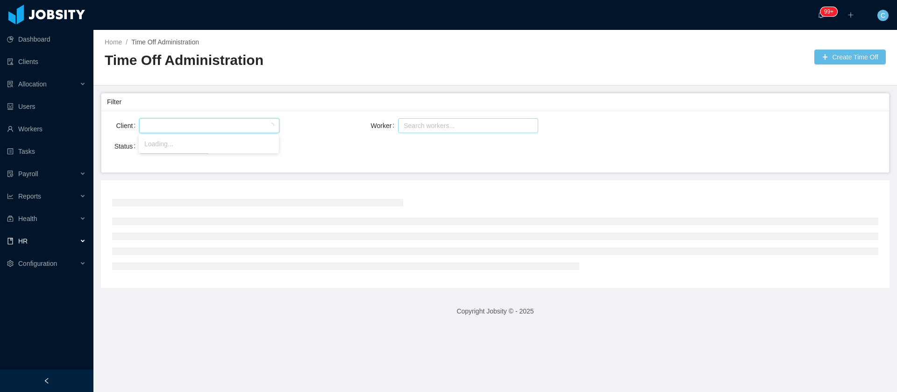
click at [189, 128] on div at bounding box center [208, 126] width 132 height 14
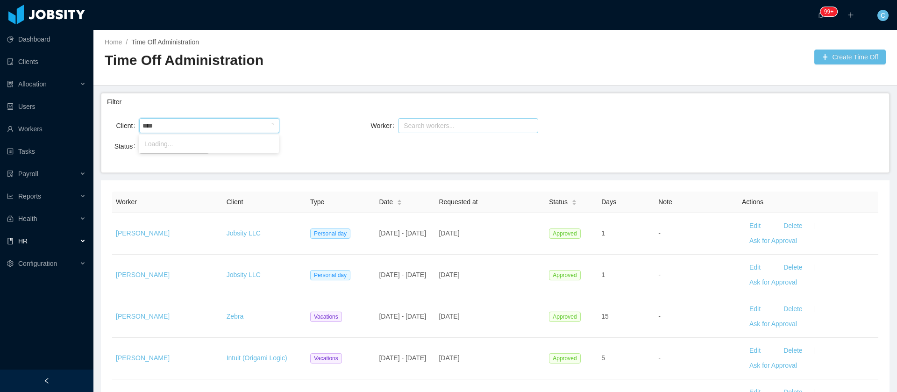
type input "*****"
click at [160, 144] on li "Zebra" at bounding box center [209, 143] width 140 height 15
click at [299, 149] on div "Status Status" at bounding box center [236, 146] width 259 height 19
click at [204, 147] on div "Status" at bounding box center [174, 146] width 70 height 15
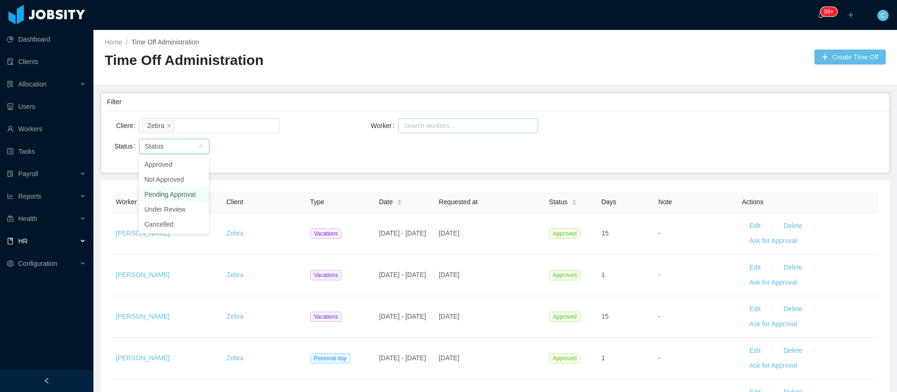
click at [184, 192] on li "Pending Approval" at bounding box center [174, 194] width 70 height 15
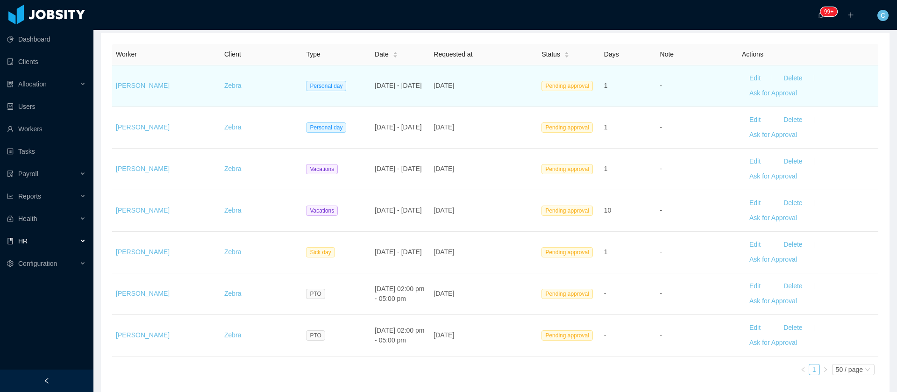
scroll to position [119, 0]
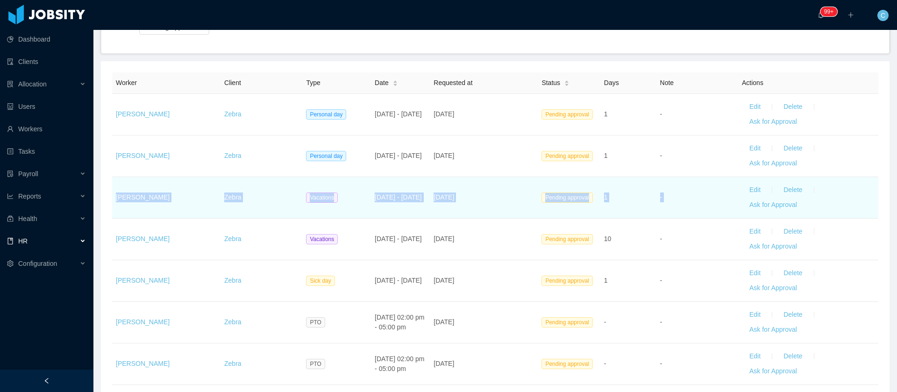
drag, startPoint x: 113, startPoint y: 202, endPoint x: 844, endPoint y: 206, distance: 730.6
click at [844, 206] on tr "Marlon Olaya Zebra Vacations Mar 20 - Mar 20 2025 Mar 5th, 2025 Pending approva…" at bounding box center [495, 198] width 766 height 42
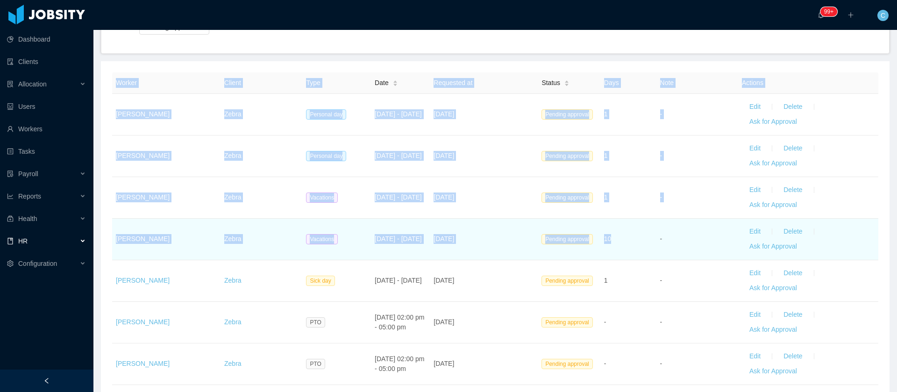
drag, startPoint x: 109, startPoint y: 243, endPoint x: 638, endPoint y: 237, distance: 528.8
click at [638, 237] on div "Worker Client Type Date Requested at Status Days Note Actions Rodrigo Santos Ze…" at bounding box center [495, 241] width 789 height 361
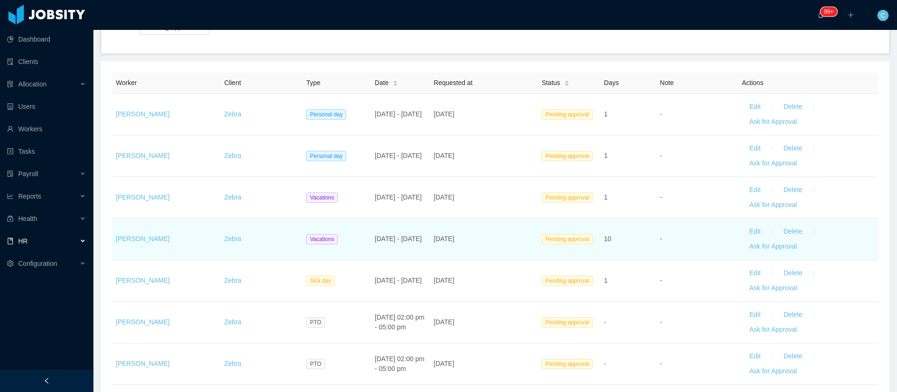
click at [660, 242] on td "-" at bounding box center [697, 240] width 82 height 42
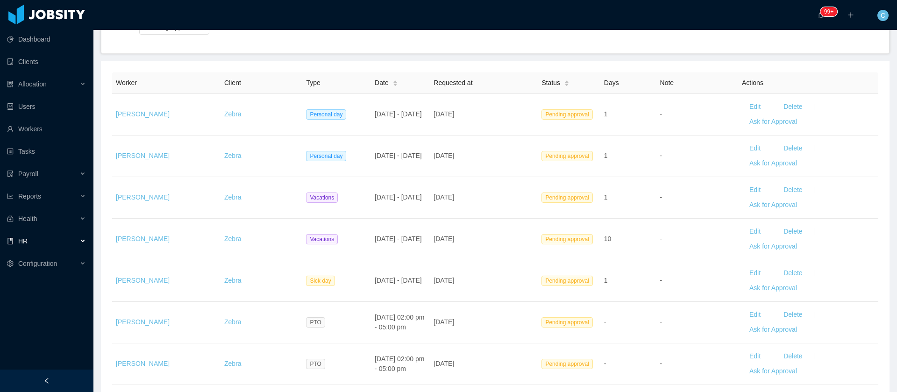
click at [567, 43] on div "Client Zebra Worker Search workers... Status Status Pending Approval" at bounding box center [495, 23] width 788 height 62
click at [533, 30] on div "Client Zebra Worker Search workers... Status Status Pending Approval" at bounding box center [495, 23] width 788 height 62
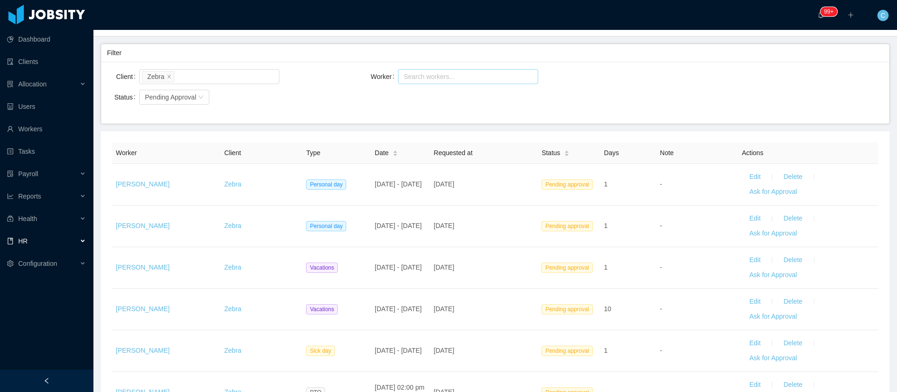
scroll to position [0, 0]
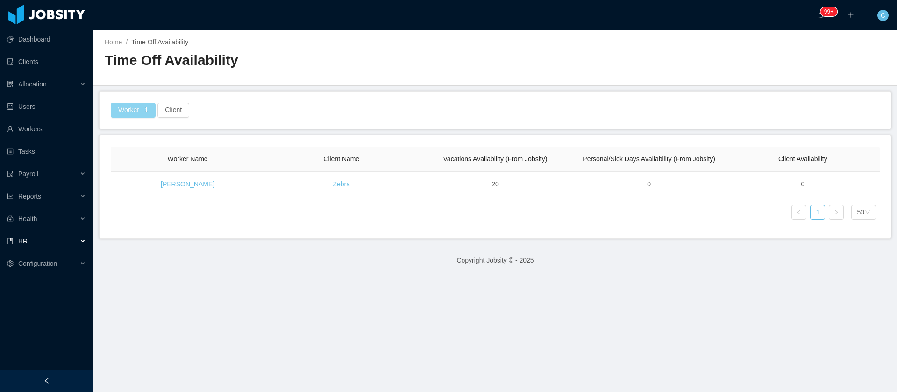
click at [136, 111] on button "Worker · 1" at bounding box center [133, 110] width 45 height 15
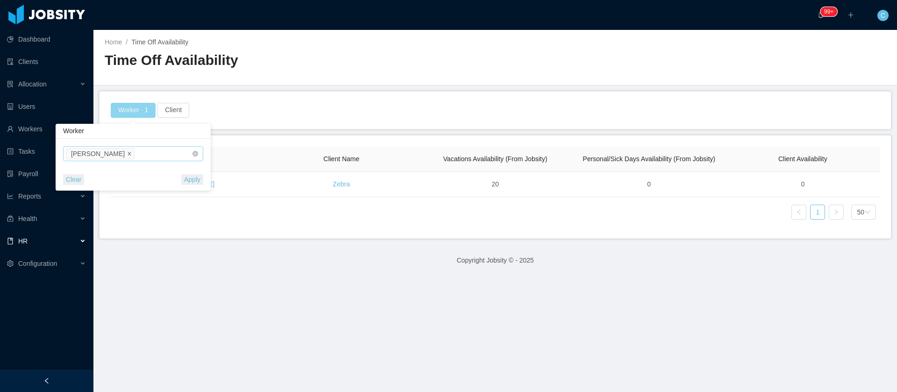
click at [127, 156] on icon "icon: close" at bounding box center [129, 153] width 5 height 5
click at [117, 157] on div "Search Worker" at bounding box center [124, 153] width 121 height 9
type input "**********"
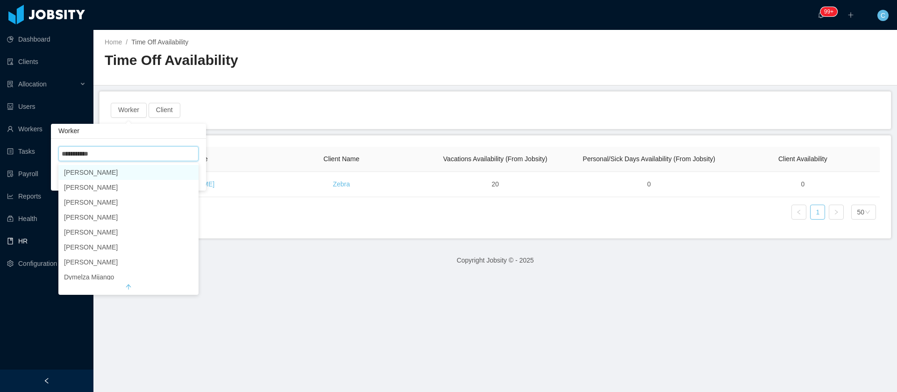
click at [83, 178] on li "[PERSON_NAME]" at bounding box center [128, 172] width 140 height 15
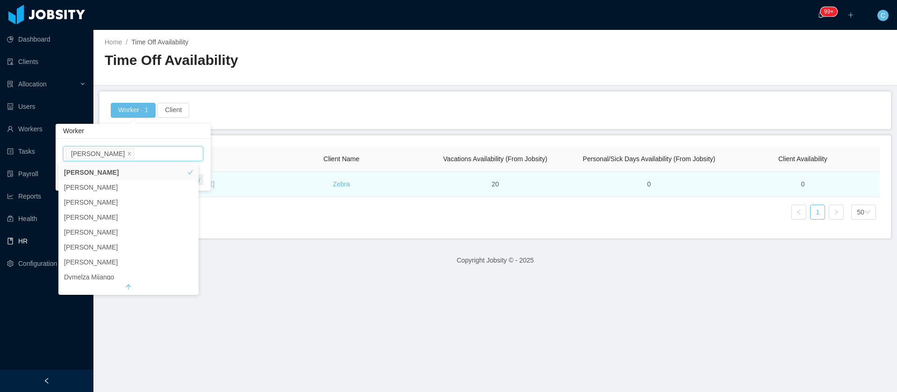
click at [229, 186] on div "Worker Name Client Name Vacations Availability (From Jobsity) Personal/Sick Day…" at bounding box center [495, 172] width 769 height 50
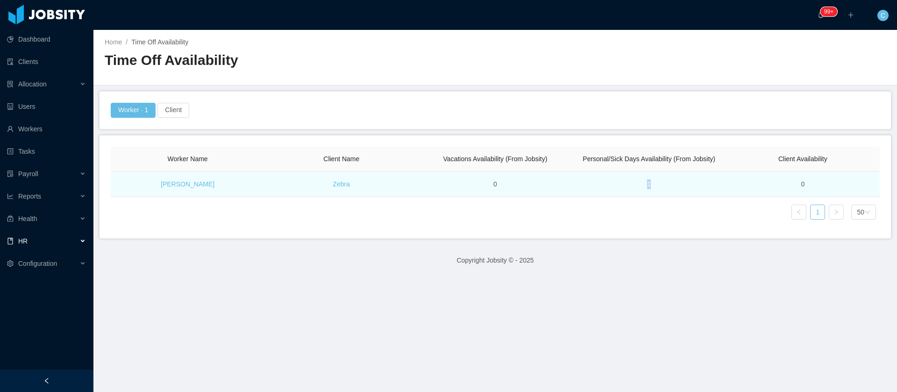
drag, startPoint x: 647, startPoint y: 184, endPoint x: 614, endPoint y: 187, distance: 32.9
click at [614, 187] on td "1" at bounding box center [649, 184] width 154 height 25
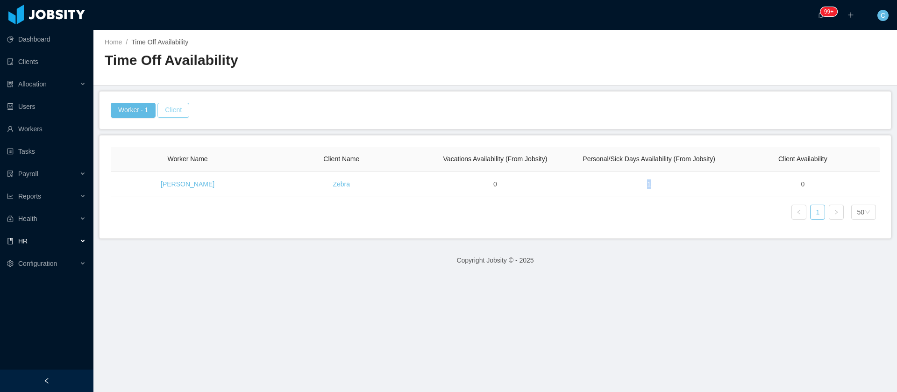
click at [169, 113] on button "Client" at bounding box center [173, 110] width 32 height 15
click at [143, 155] on div at bounding box center [172, 154] width 132 height 14
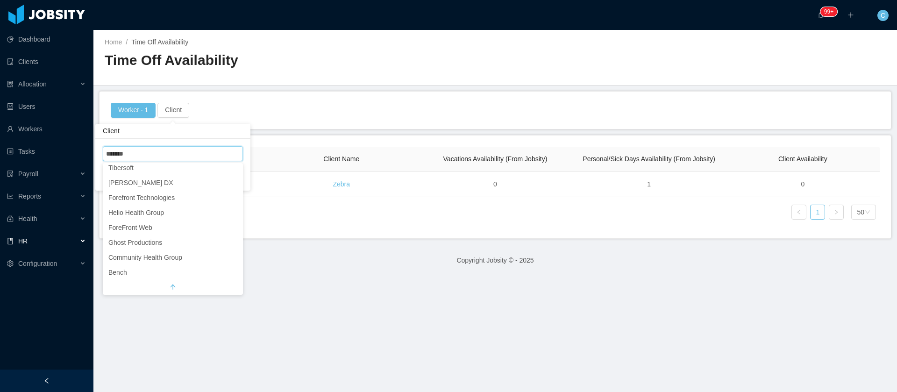
scroll to position [2, 0]
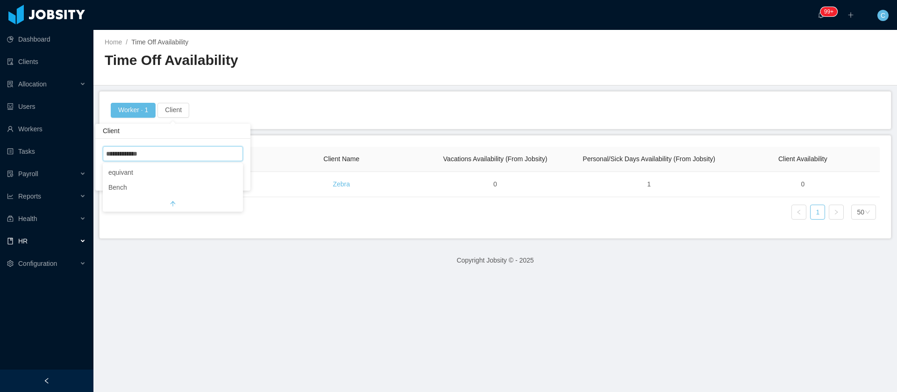
type input "**********"
drag, startPoint x: 149, startPoint y: 152, endPoint x: 31, endPoint y: 159, distance: 118.9
click at [31, 159] on body "Dashboard Clients Allocation Users Workers Tasks Payroll Reports Health HR Conf…" at bounding box center [448, 196] width 897 height 392
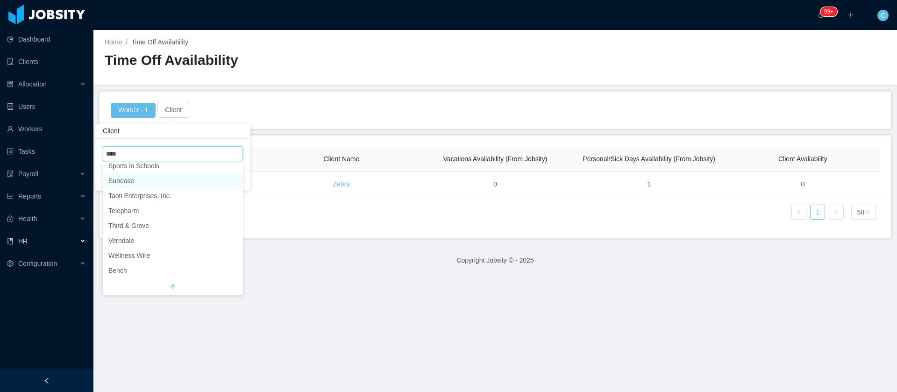
scroll to position [645, 0]
type input "****"
click at [164, 109] on button "Client" at bounding box center [173, 110] width 32 height 15
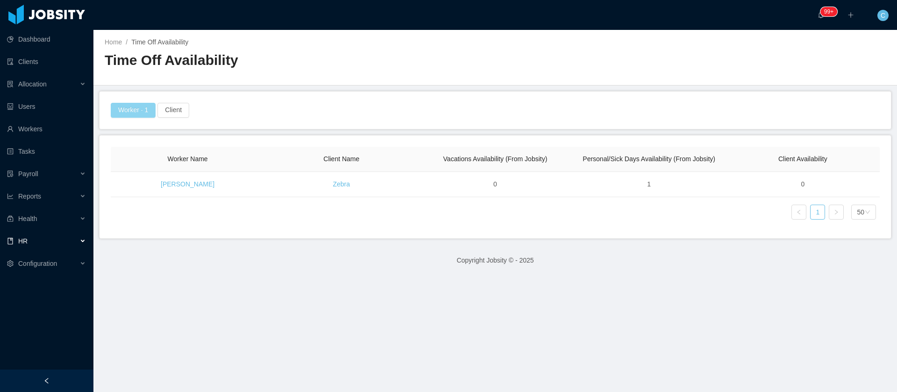
click at [142, 108] on button "Worker · 1" at bounding box center [133, 110] width 45 height 15
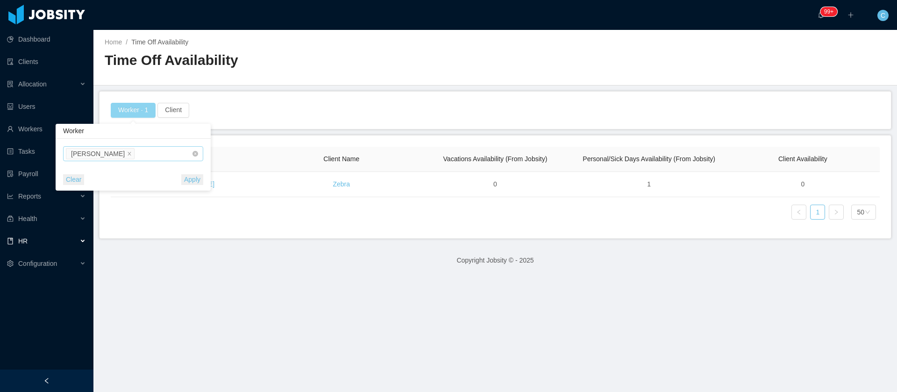
click at [127, 155] on icon "icon: close" at bounding box center [129, 153] width 5 height 5
click at [109, 154] on div "Search Worker" at bounding box center [124, 153] width 121 height 9
type input "*******"
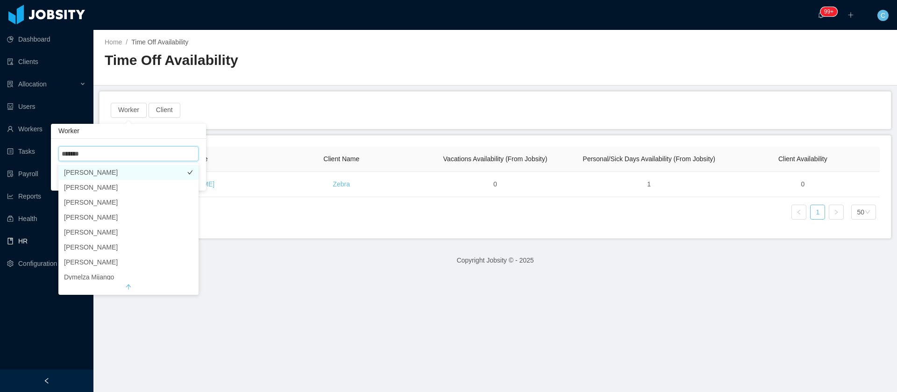
click at [83, 176] on li "Ivan Rodriguez" at bounding box center [128, 172] width 140 height 15
click at [180, 135] on div "Worker" at bounding box center [133, 131] width 155 height 15
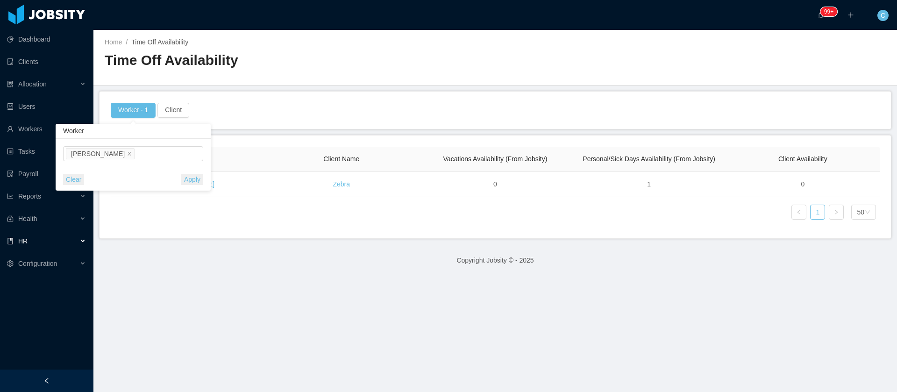
click at [187, 180] on button "Apply" at bounding box center [192, 179] width 22 height 11
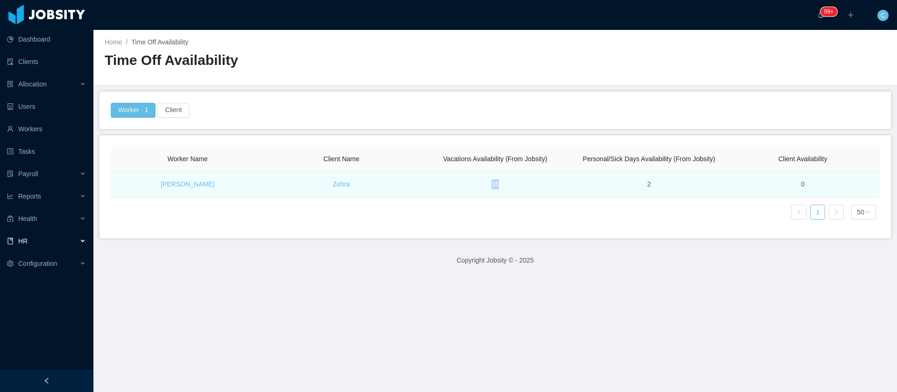
drag, startPoint x: 504, startPoint y: 184, endPoint x: 472, endPoint y: 185, distance: 32.3
click at [472, 185] on td "16" at bounding box center [495, 184] width 154 height 25
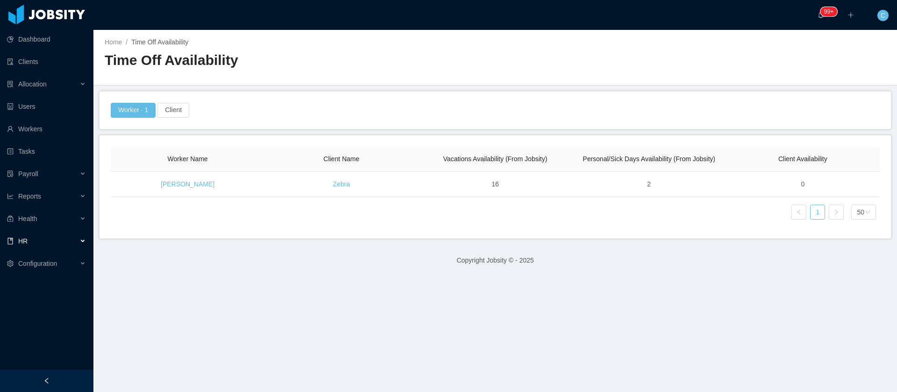
click at [500, 225] on div "Worker Name Client Name Vacations Availability (From Jobsity) Personal/Sick Day…" at bounding box center [495, 187] width 769 height 80
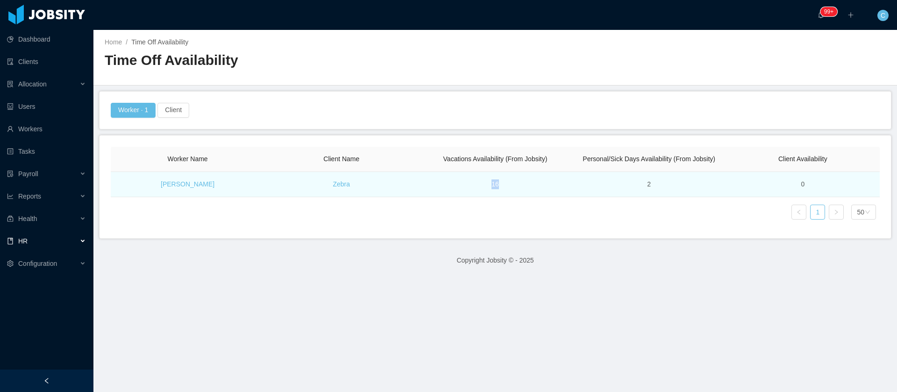
drag, startPoint x: 501, startPoint y: 195, endPoint x: 462, endPoint y: 190, distance: 39.1
click at [462, 190] on td "16" at bounding box center [495, 184] width 154 height 25
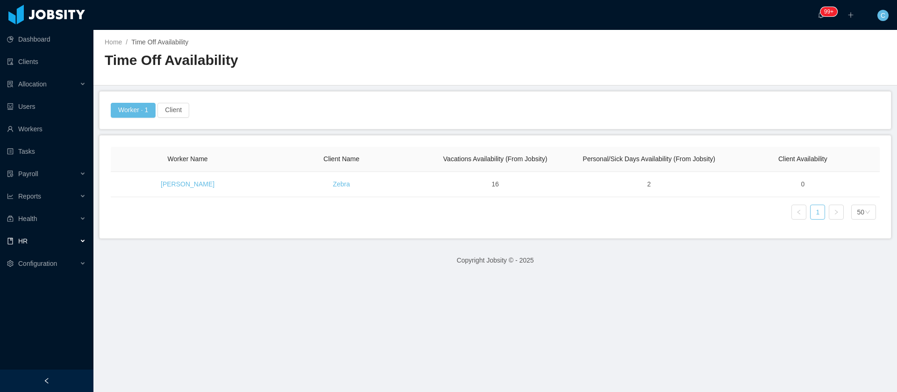
click at [345, 103] on div "Worker · 1 Client" at bounding box center [495, 110] width 771 height 15
click at [33, 84] on span "Allocation" at bounding box center [32, 83] width 28 height 7
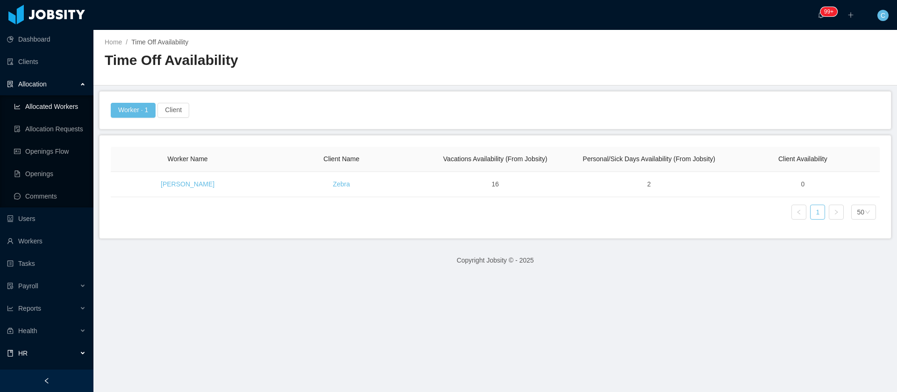
click at [36, 111] on link "Allocated Workers" at bounding box center [50, 106] width 72 height 19
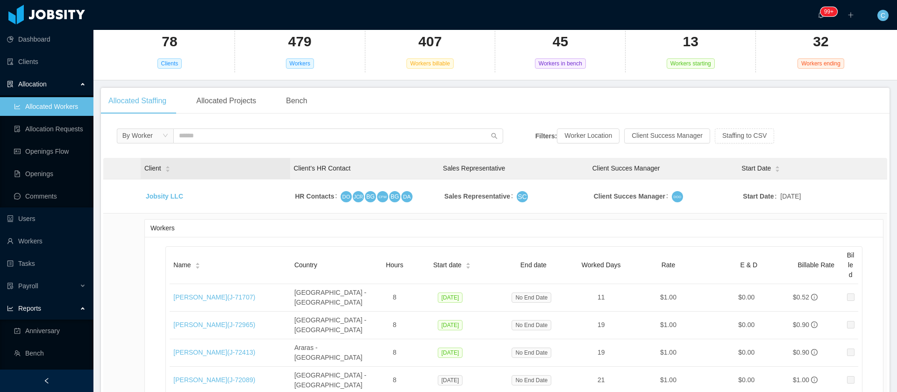
scroll to position [70, 0]
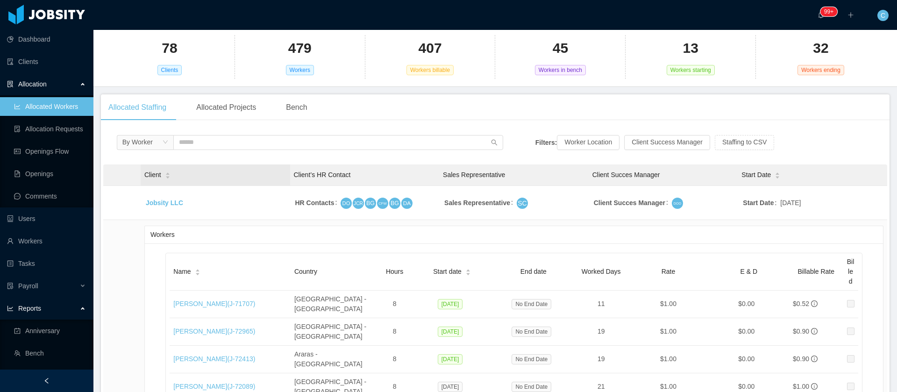
click at [167, 171] on icon "icon: caret-up" at bounding box center [167, 173] width 5 height 5
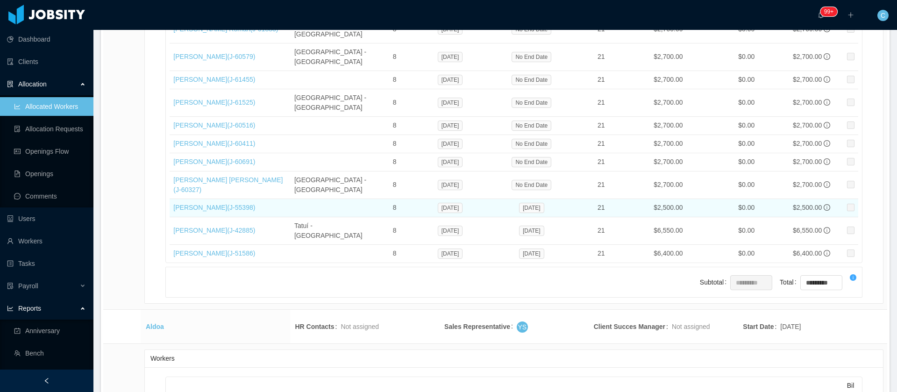
scroll to position [561, 0]
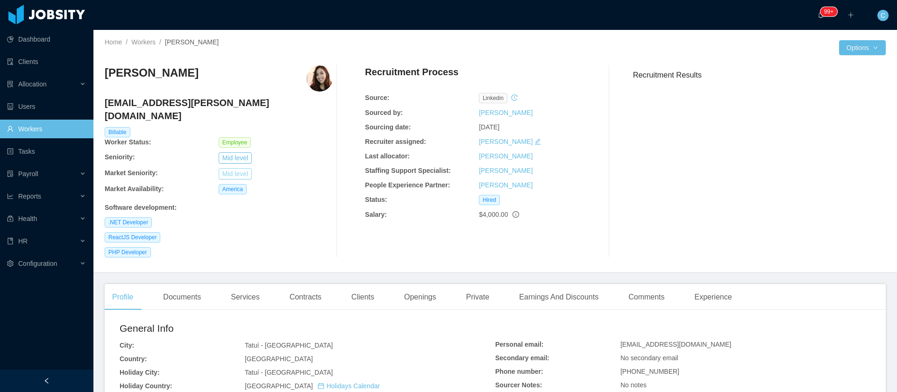
click at [234, 168] on button "Mid level" at bounding box center [235, 173] width 33 height 11
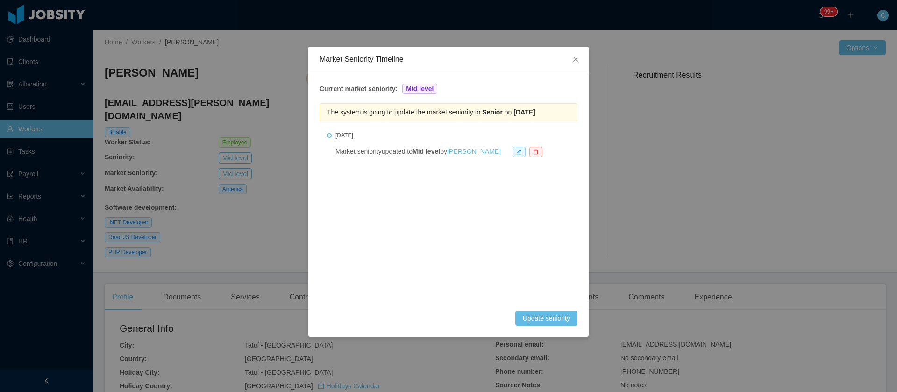
click at [257, 222] on div "Market Seniority Timeline Current market seniority: Mid level The system is goi…" at bounding box center [448, 196] width 897 height 392
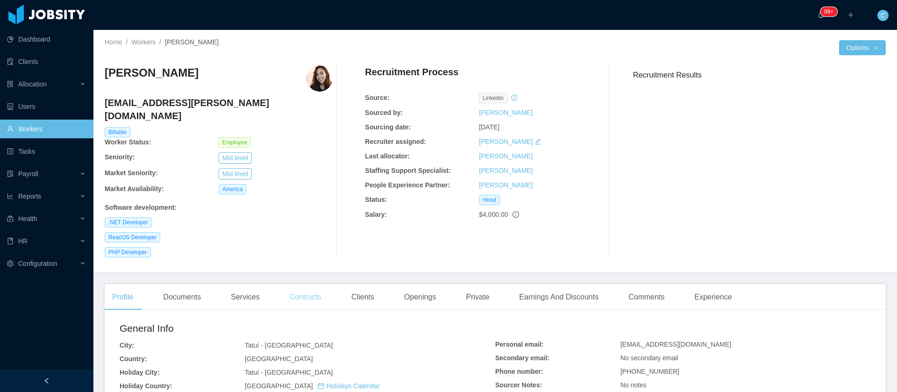
click at [306, 284] on div "Contracts" at bounding box center [305, 297] width 47 height 26
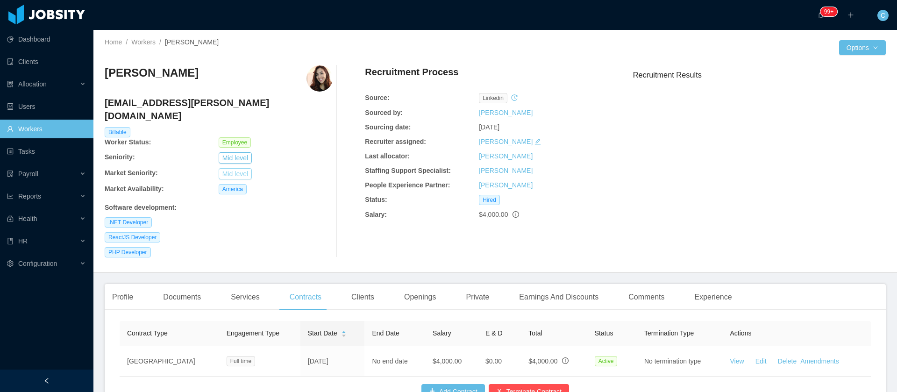
click at [238, 168] on button "Mid level" at bounding box center [235, 173] width 33 height 11
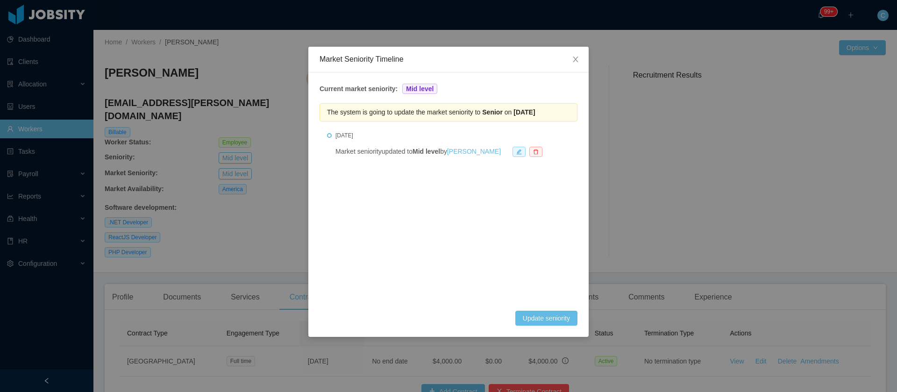
drag, startPoint x: 565, startPoint y: 116, endPoint x: 485, endPoint y: 120, distance: 80.0
click at [485, 120] on div "The system is going to update the market seniority to Senior on [DATE]" at bounding box center [449, 112] width 258 height 18
copy span "Senior on [DATE]"
click at [576, 54] on span "Close" at bounding box center [575, 60] width 26 height 26
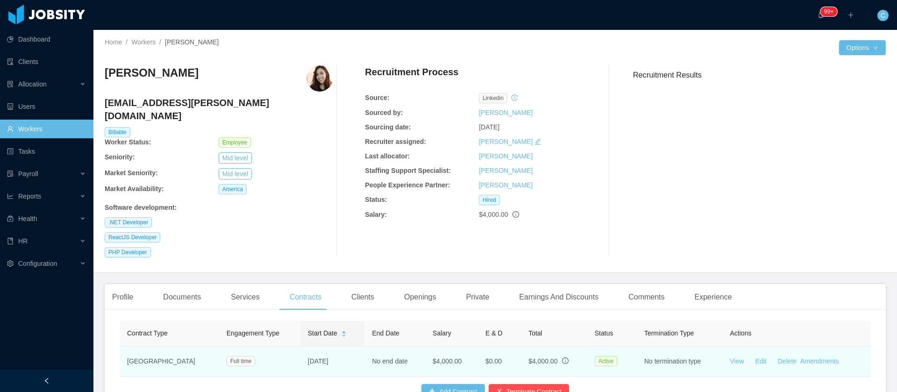
click at [805, 357] on link "Amendments" at bounding box center [819, 360] width 38 height 7
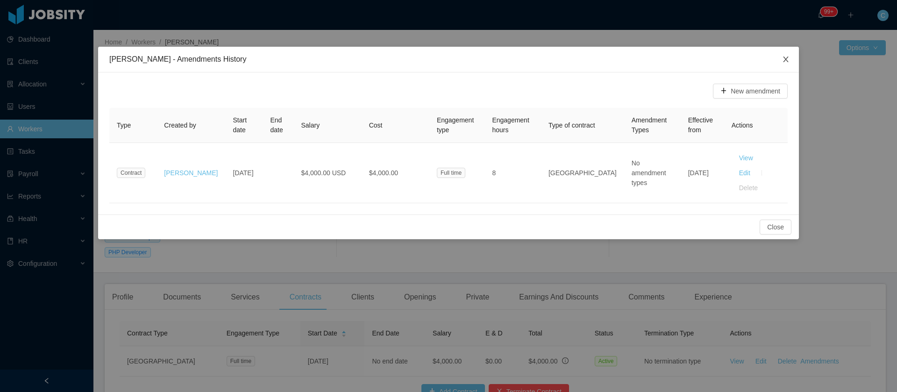
click at [783, 60] on icon "icon: close" at bounding box center [785, 59] width 7 height 7
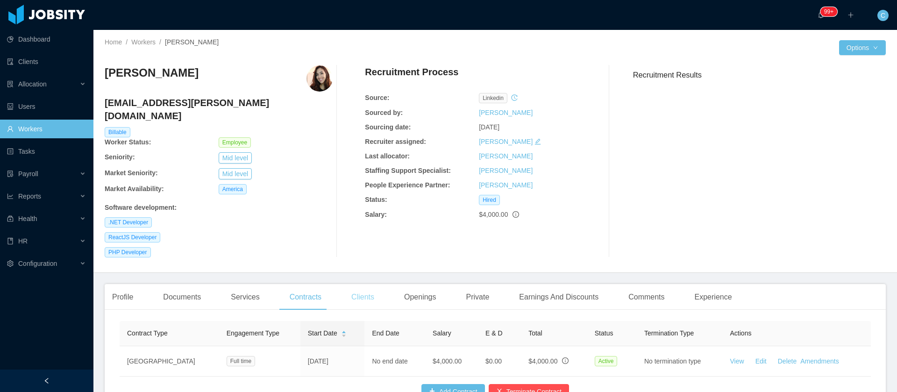
click at [367, 285] on div "Clients" at bounding box center [363, 297] width 38 height 26
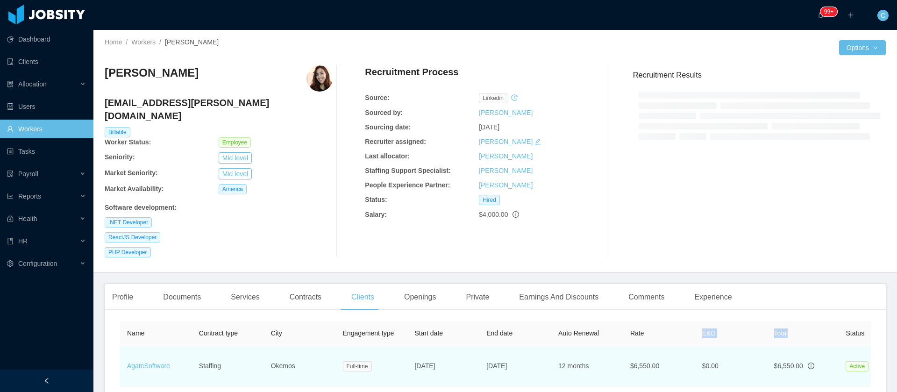
drag, startPoint x: 680, startPoint y: 314, endPoint x: 827, endPoint y: 336, distance: 148.8
click at [826, 334] on table "Name Contract type City Engagement type Start date End date Auto Renewal Rate E…" at bounding box center [587, 353] width 934 height 65
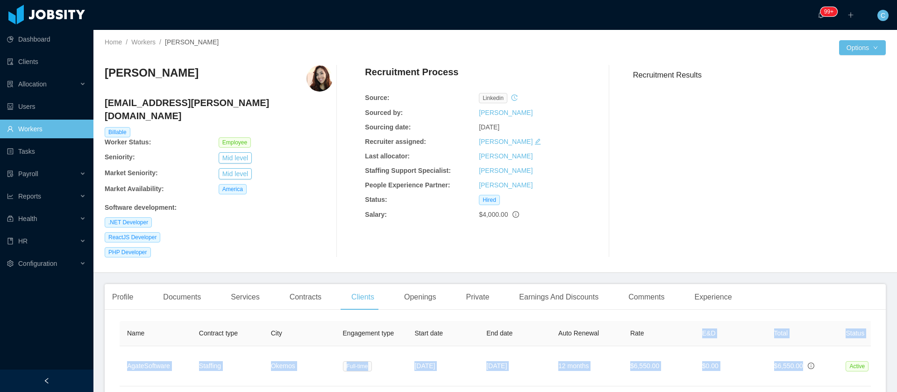
scroll to position [0, 194]
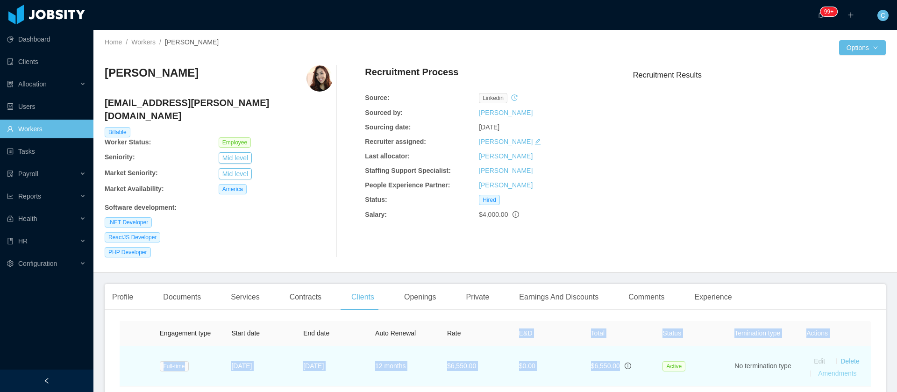
click at [827, 369] on link "Amendments" at bounding box center [837, 372] width 38 height 7
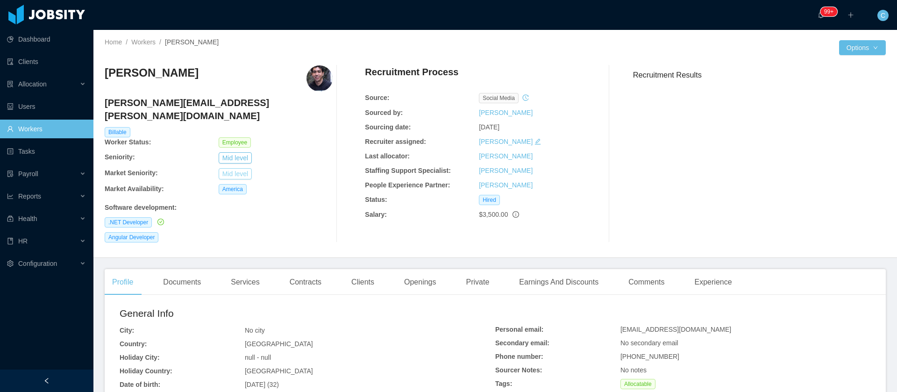
click at [239, 168] on button "Mid level" at bounding box center [235, 173] width 33 height 11
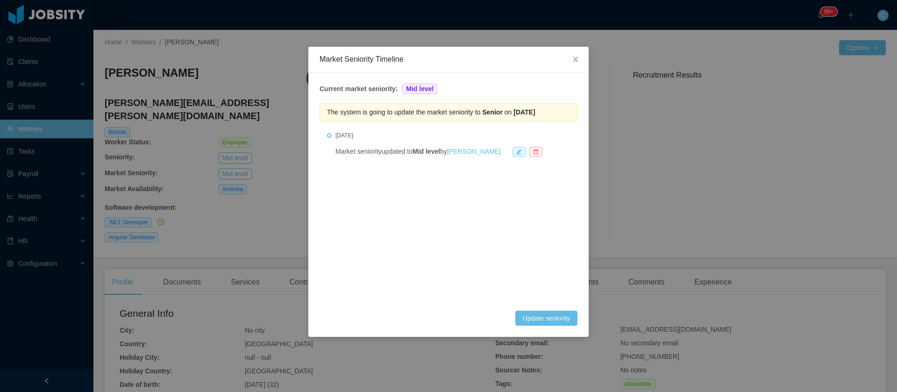
drag, startPoint x: 567, startPoint y: 111, endPoint x: 483, endPoint y: 112, distance: 83.6
click at [483, 112] on div "The system is going to update the market seniority to Senior on [DATE]" at bounding box center [449, 112] width 258 height 18
copy span "Senior on [DATE]"
click at [576, 63] on icon "icon: close" at bounding box center [575, 59] width 7 height 7
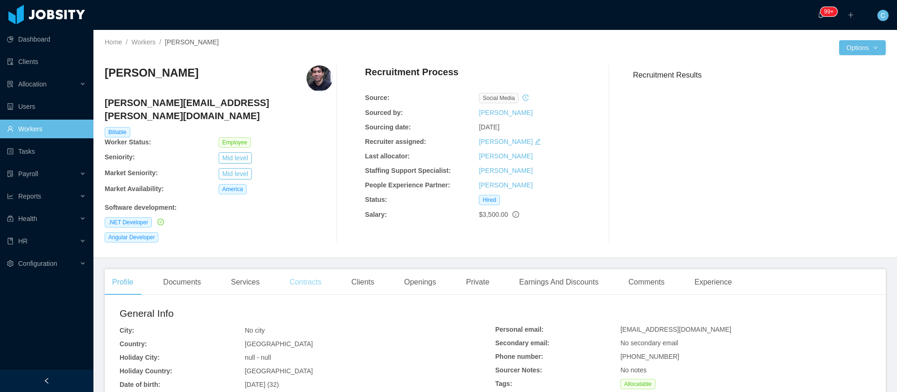
click at [316, 269] on div "Contracts" at bounding box center [305, 282] width 47 height 26
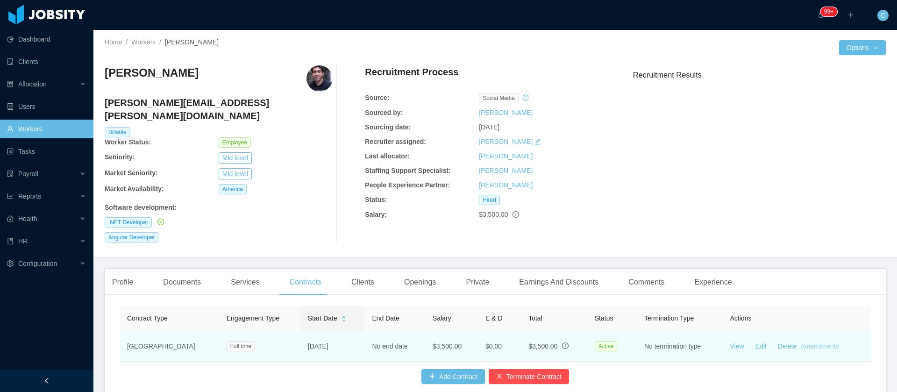
click at [800, 342] on link "Amendments" at bounding box center [819, 345] width 38 height 7
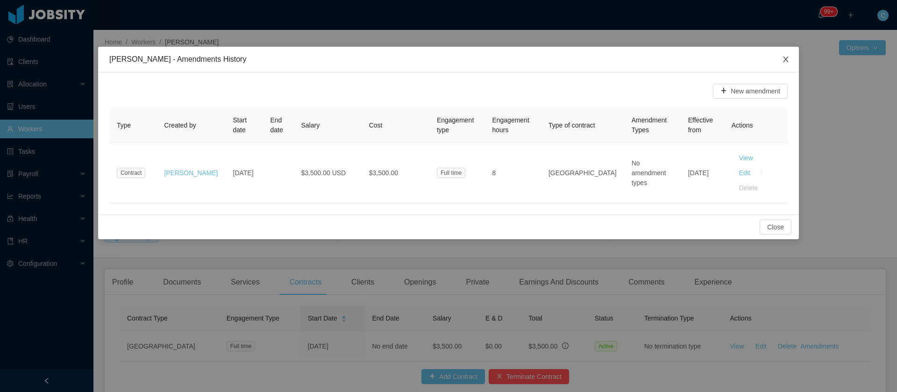
click at [786, 53] on span "Close" at bounding box center [786, 60] width 26 height 26
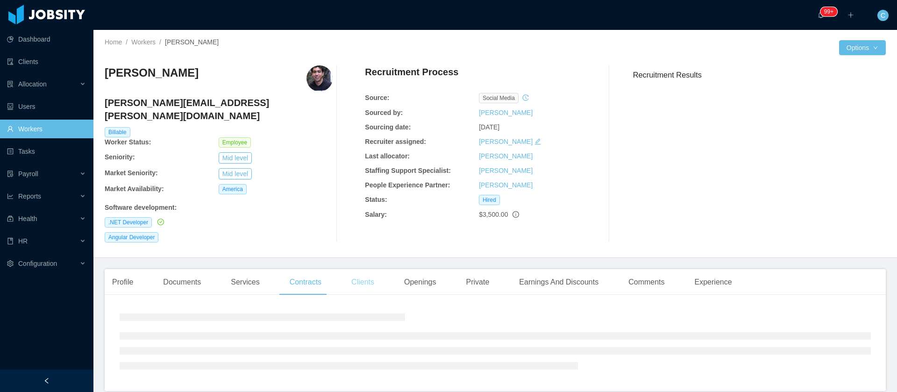
click at [364, 269] on div "Clients" at bounding box center [363, 282] width 38 height 26
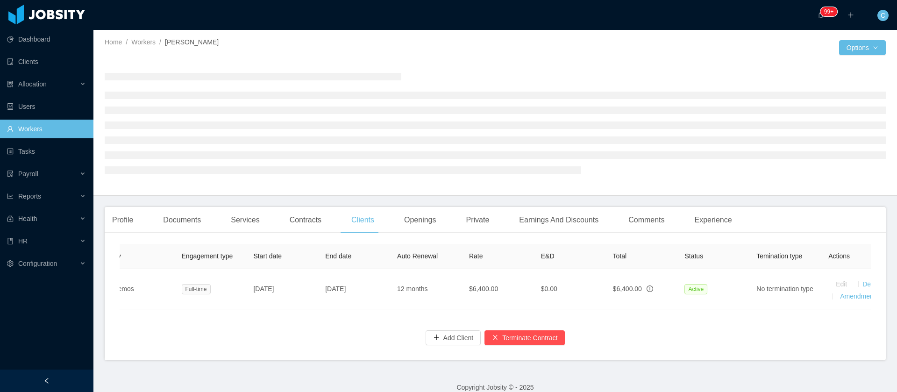
scroll to position [0, 194]
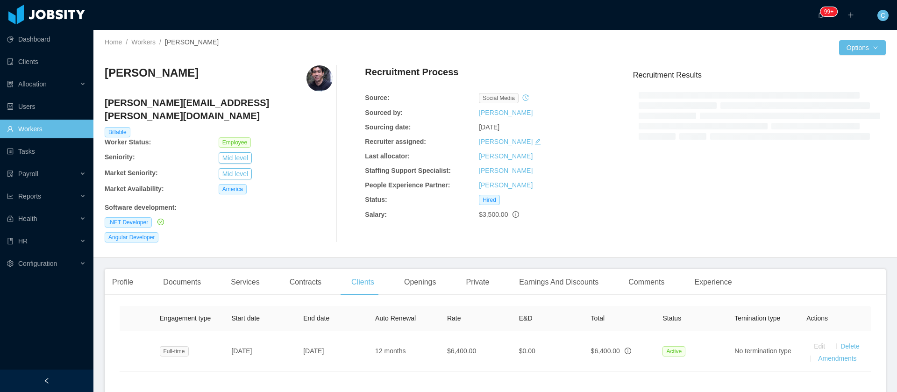
click at [818, 306] on th "Actions" at bounding box center [835, 318] width 72 height 25
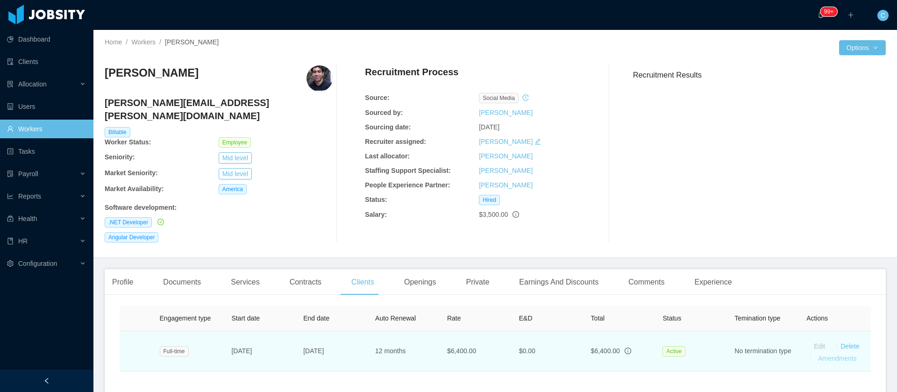
click at [822, 355] on link "Amendments" at bounding box center [837, 358] width 38 height 7
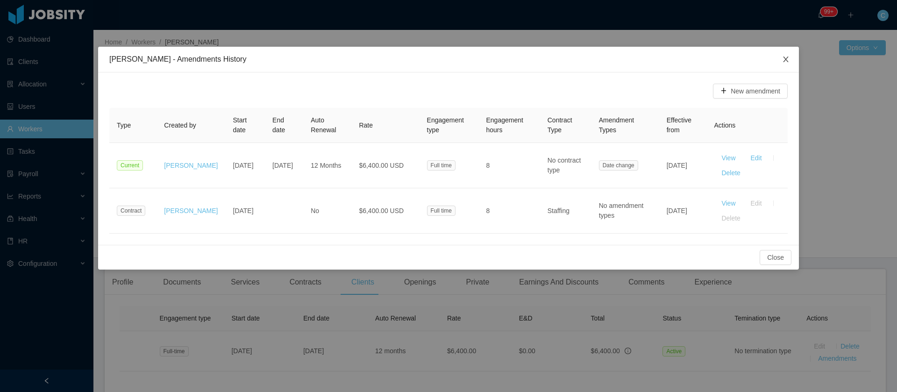
click at [790, 59] on span "Close" at bounding box center [786, 60] width 26 height 26
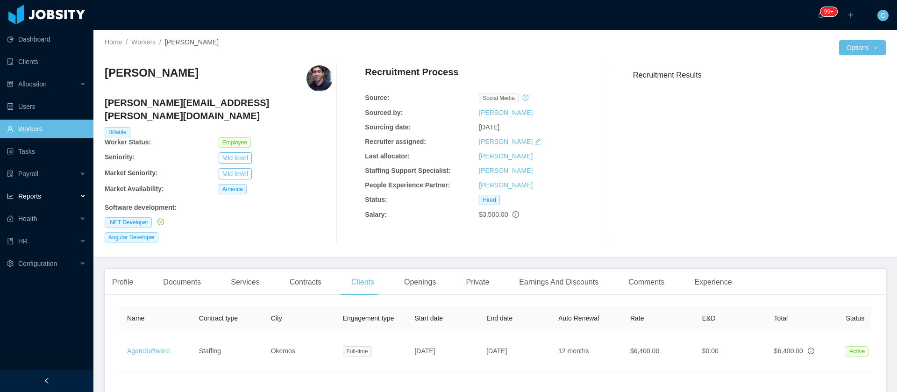
click at [57, 201] on div "Reports" at bounding box center [46, 196] width 93 height 19
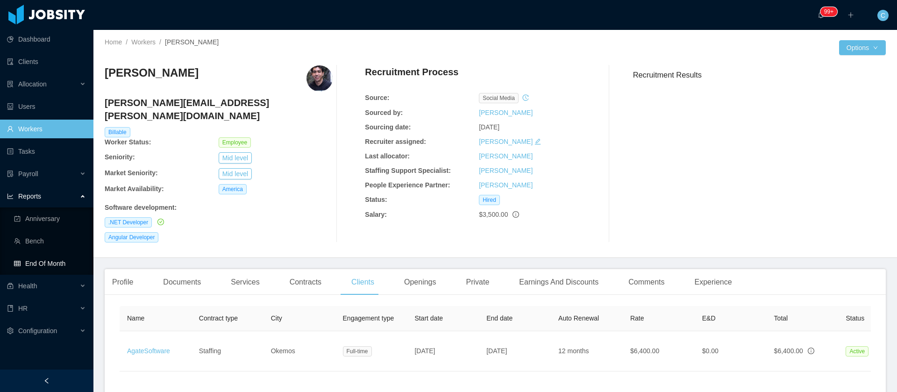
click at [56, 267] on link "End Of Month" at bounding box center [50, 263] width 72 height 19
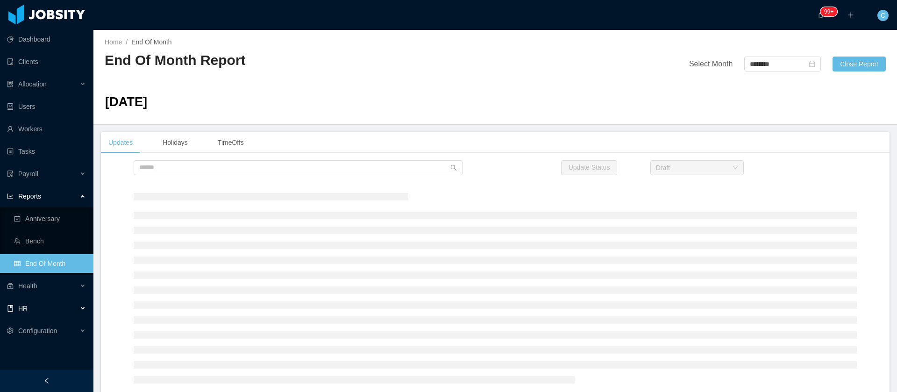
click at [42, 309] on div "HR" at bounding box center [46, 308] width 93 height 19
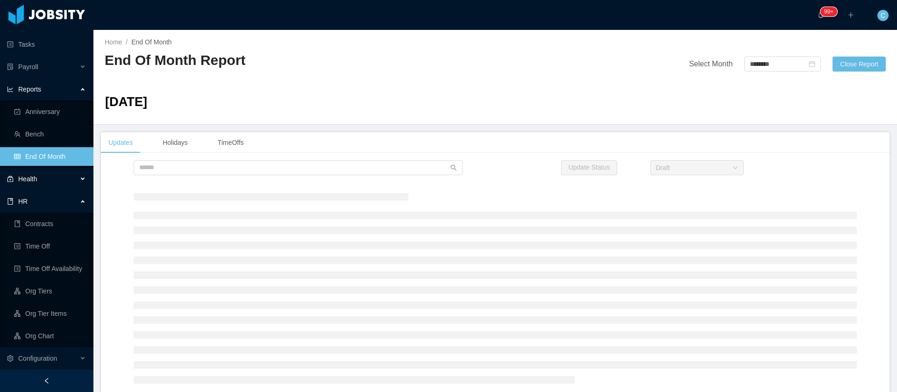
click at [55, 176] on div "Health" at bounding box center [46, 179] width 93 height 19
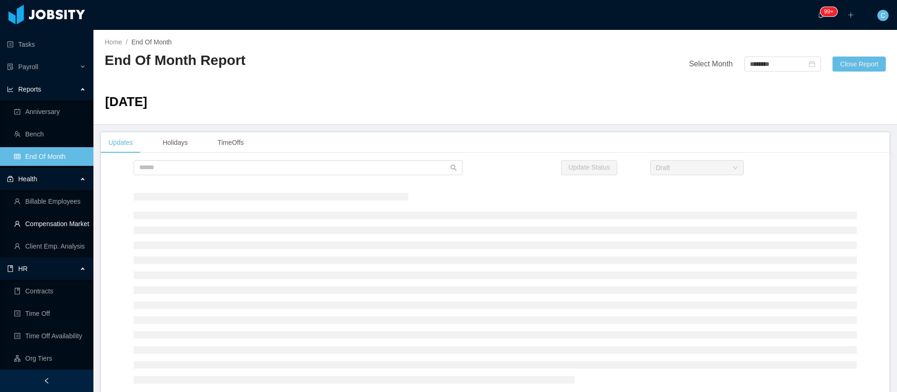
click at [55, 222] on link "Compensation Market" at bounding box center [50, 223] width 72 height 19
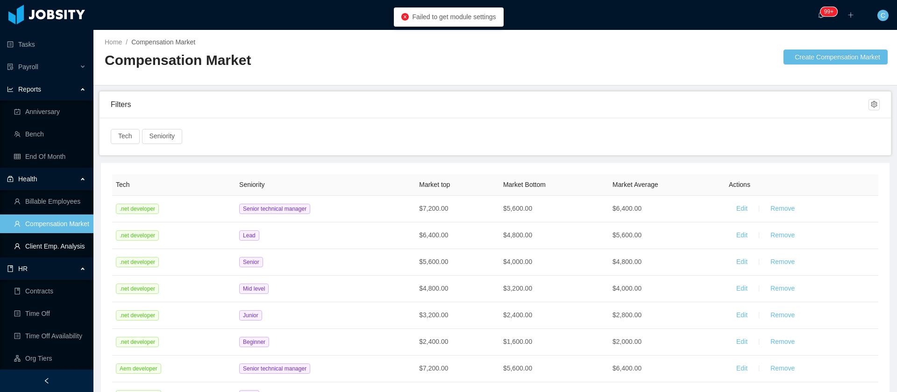
click at [53, 244] on link "Client Emp. Analysis" at bounding box center [50, 246] width 72 height 19
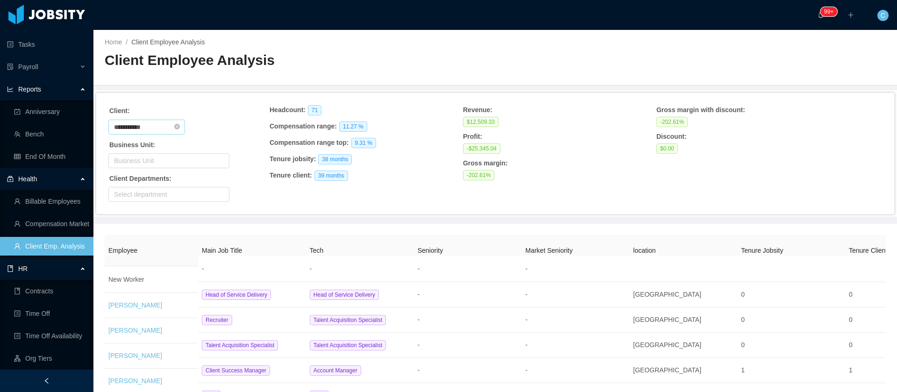
click at [165, 128] on input "**********" at bounding box center [146, 127] width 77 height 15
drag, startPoint x: 162, startPoint y: 128, endPoint x: 65, endPoint y: 128, distance: 96.2
click at [66, 128] on section "**********" at bounding box center [448, 196] width 897 height 392
click at [133, 148] on li "AgateSoftware" at bounding box center [150, 144] width 85 height 15
type input "**********"
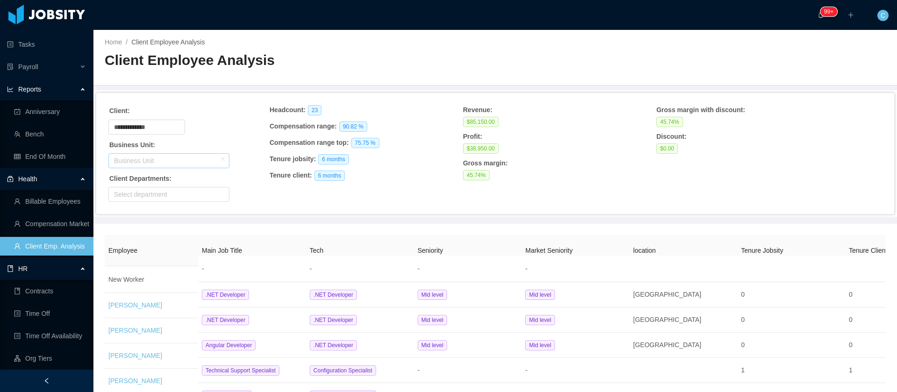
click at [157, 161] on div "Business Unit" at bounding box center [167, 160] width 106 height 9
click at [154, 161] on div "Business Unit" at bounding box center [167, 160] width 106 height 9
click at [217, 137] on div "**********" at bounding box center [188, 153] width 161 height 97
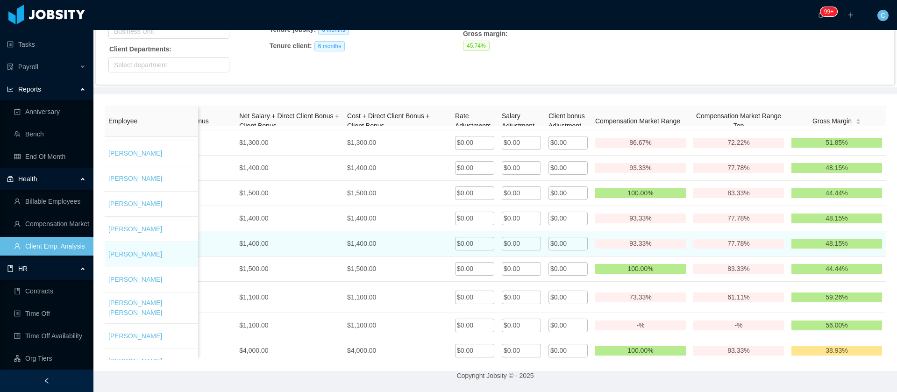
scroll to position [384, 0]
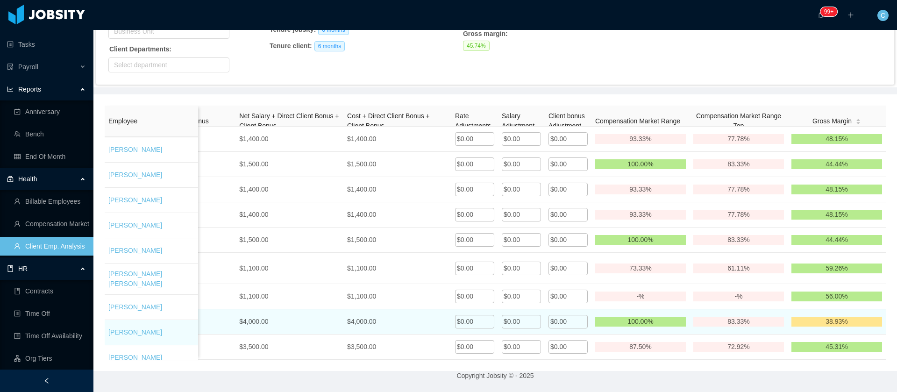
click at [504, 315] on div "$0.00" at bounding box center [521, 322] width 39 height 14
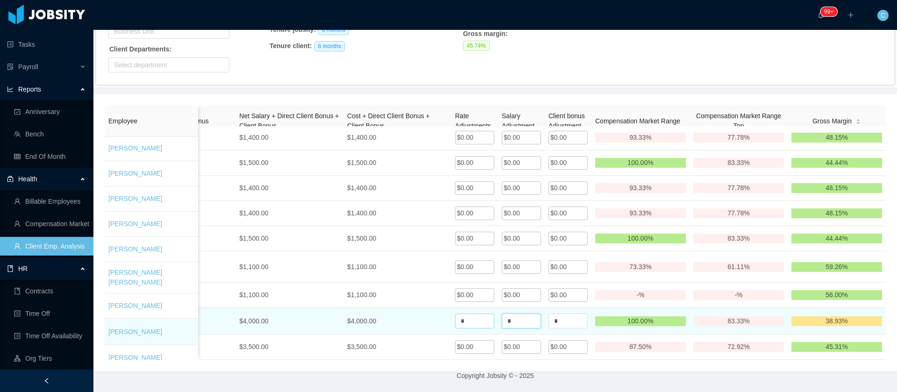
drag, startPoint x: 504, startPoint y: 307, endPoint x: 437, endPoint y: 313, distance: 67.0
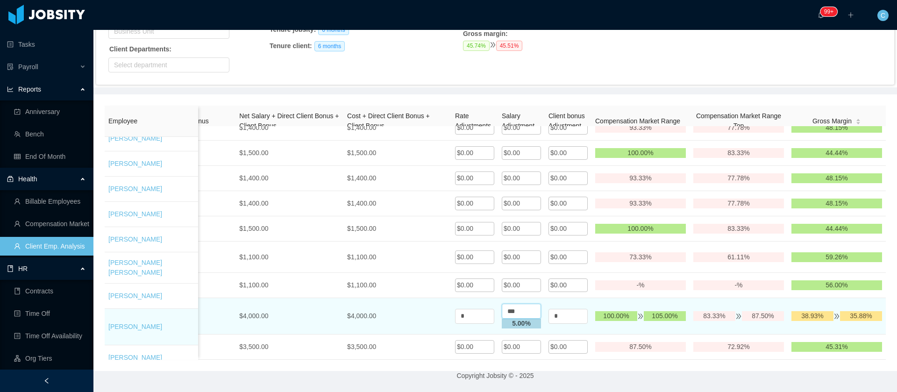
scroll to position [395, 0]
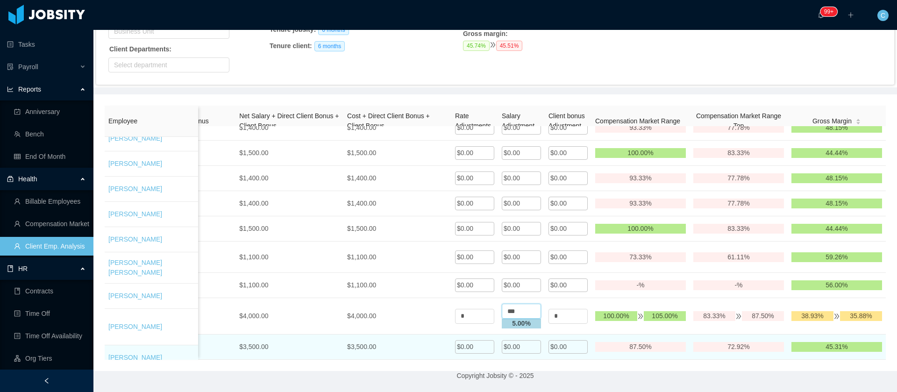
type input "***"
drag, startPoint x: 431, startPoint y: 337, endPoint x: 424, endPoint y: 337, distance: 6.6
click at [512, 340] on div "$0.00" at bounding box center [521, 347] width 39 height 14
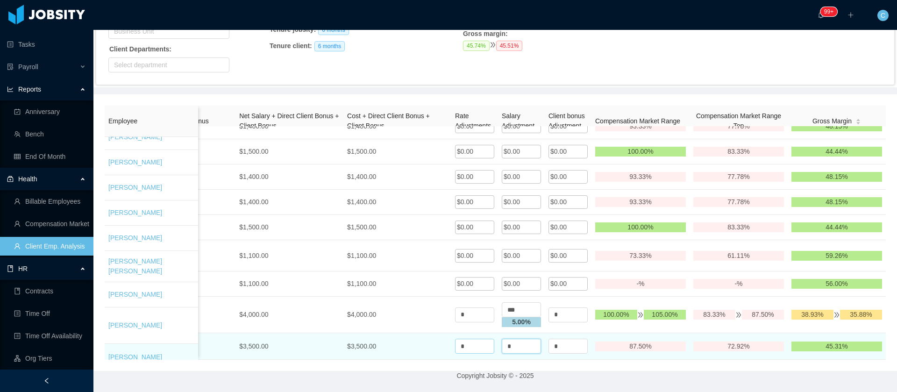
drag, startPoint x: 512, startPoint y: 338, endPoint x: 467, endPoint y: 335, distance: 44.9
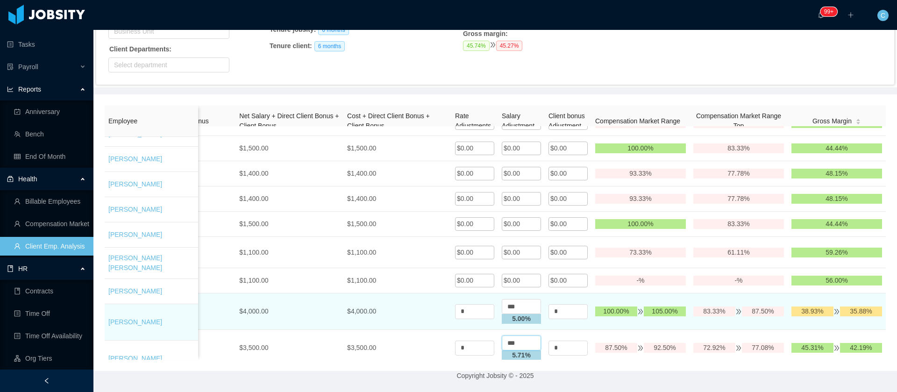
scroll to position [406, 0]
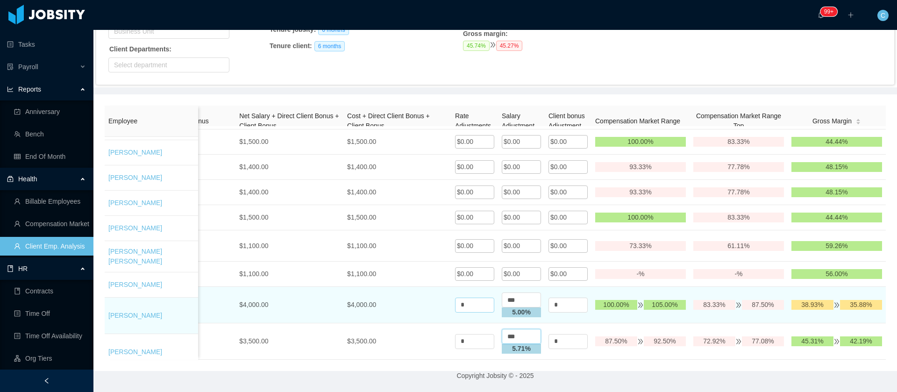
type input "***"
click at [462, 298] on input "*" at bounding box center [474, 305] width 39 height 15
drag, startPoint x: 427, startPoint y: 294, endPoint x: 403, endPoint y: 288, distance: 25.0
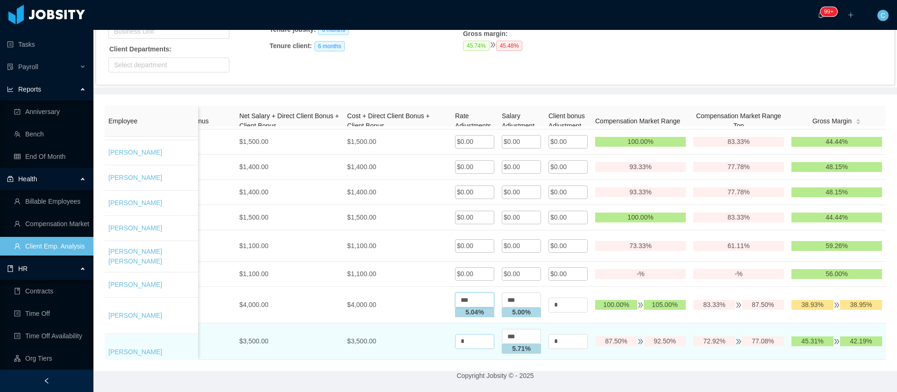
type input "***"
drag, startPoint x: 456, startPoint y: 331, endPoint x: 406, endPoint y: 331, distance: 50.0
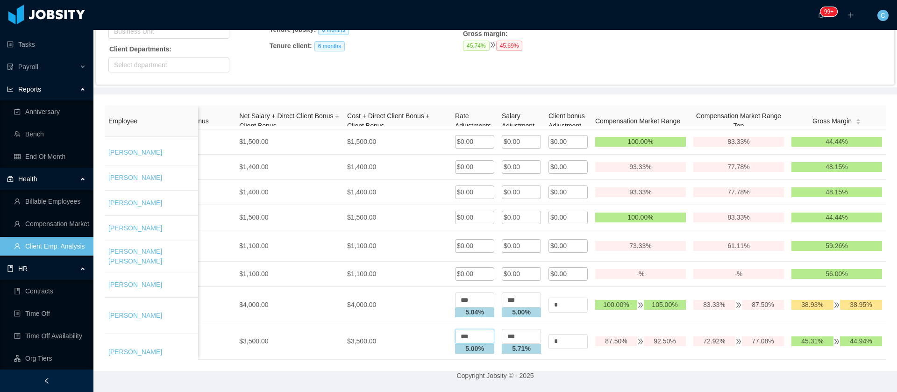
type input "***"
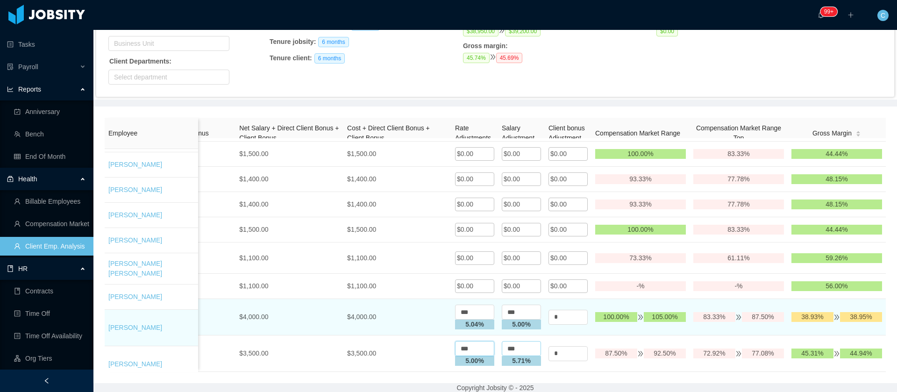
scroll to position [140, 0]
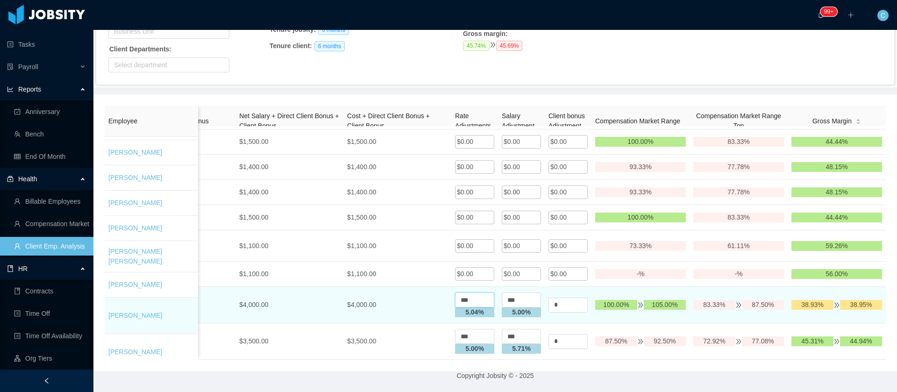
click at [455, 292] on input "***" at bounding box center [474, 299] width 39 height 15
drag, startPoint x: 506, startPoint y: 286, endPoint x: 436, endPoint y: 280, distance: 69.9
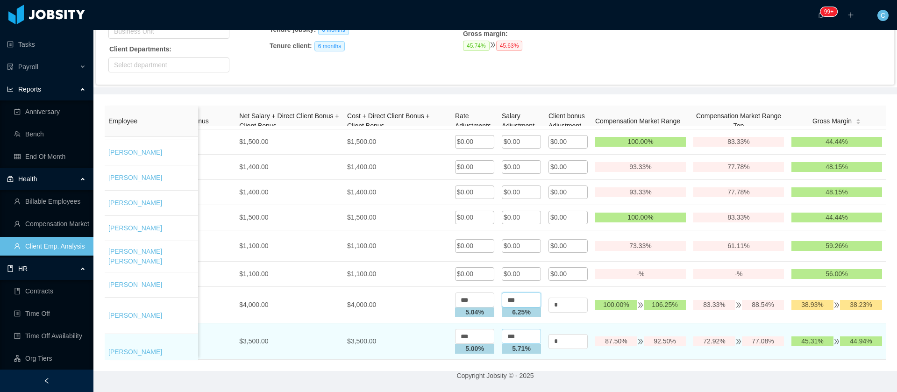
type input "***"
drag, startPoint x: 494, startPoint y: 324, endPoint x: 445, endPoint y: 326, distance: 48.6
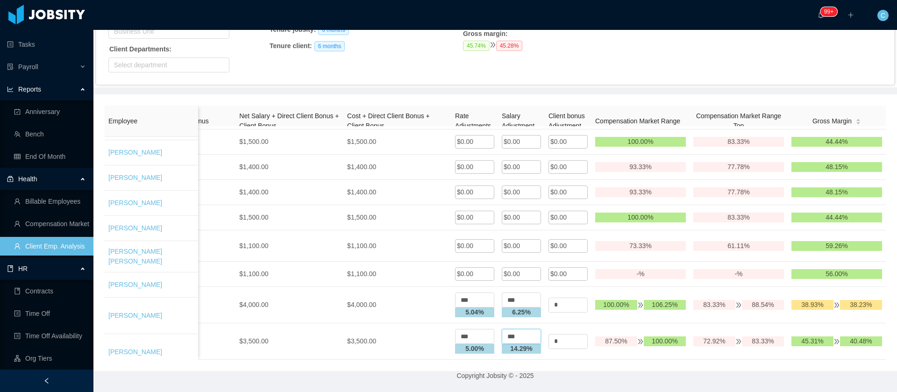
type input "***"
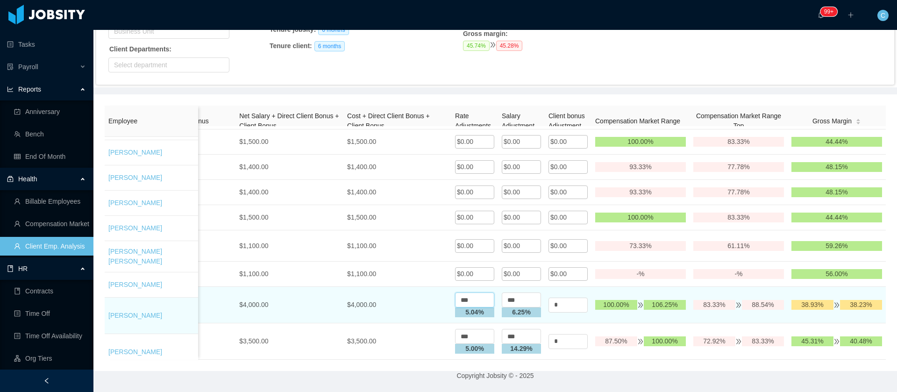
drag, startPoint x: 457, startPoint y: 292, endPoint x: 288, endPoint y: 287, distance: 169.2
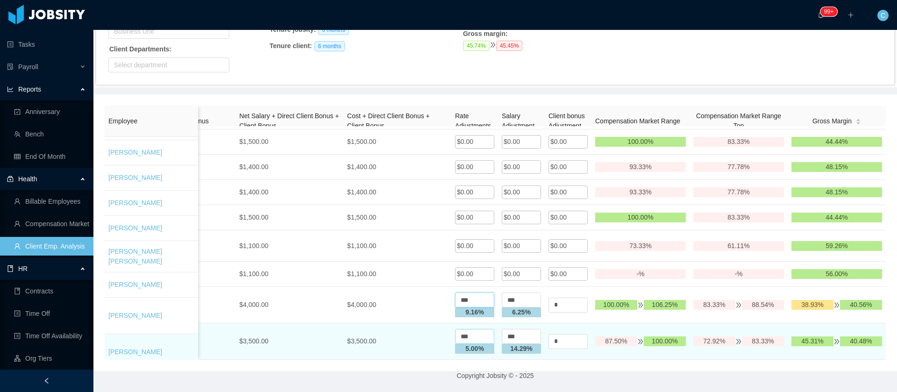
type input "***"
drag, startPoint x: 454, startPoint y: 326, endPoint x: 395, endPoint y: 325, distance: 58.9
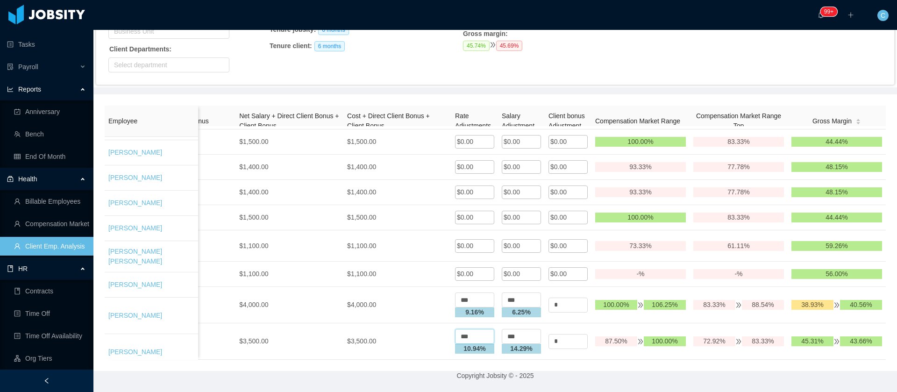
type input "***"
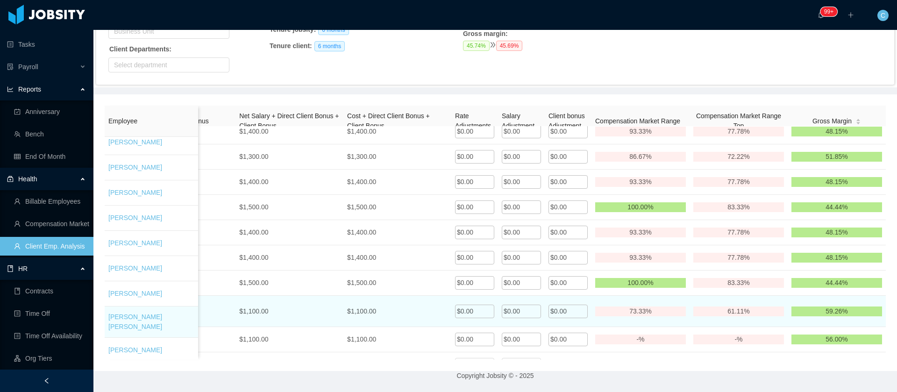
scroll to position [406, 0]
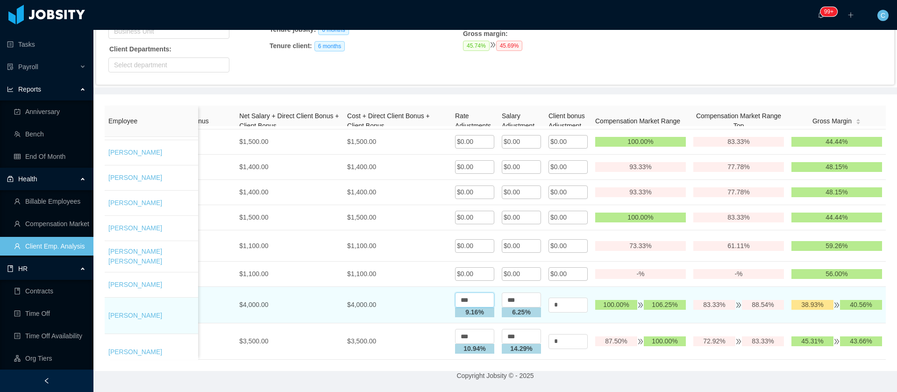
drag, startPoint x: 464, startPoint y: 288, endPoint x: 389, endPoint y: 279, distance: 76.2
type input "***"
drag, startPoint x: 498, startPoint y: 288, endPoint x: 439, endPoint y: 282, distance: 59.6
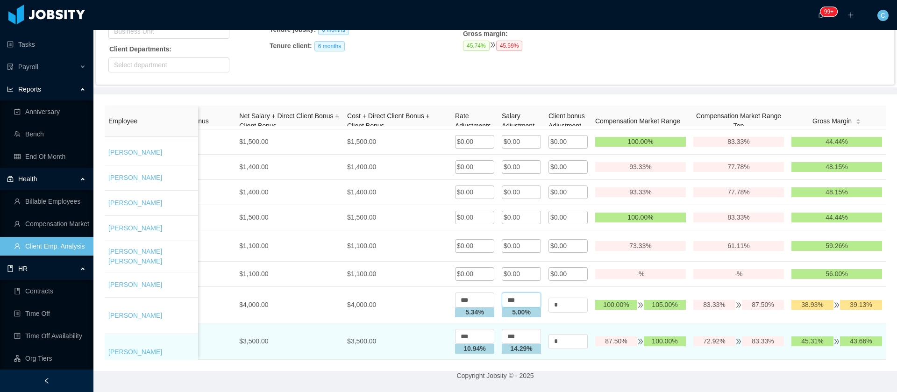
type input "***"
drag, startPoint x: 449, startPoint y: 323, endPoint x: 429, endPoint y: 335, distance: 23.5
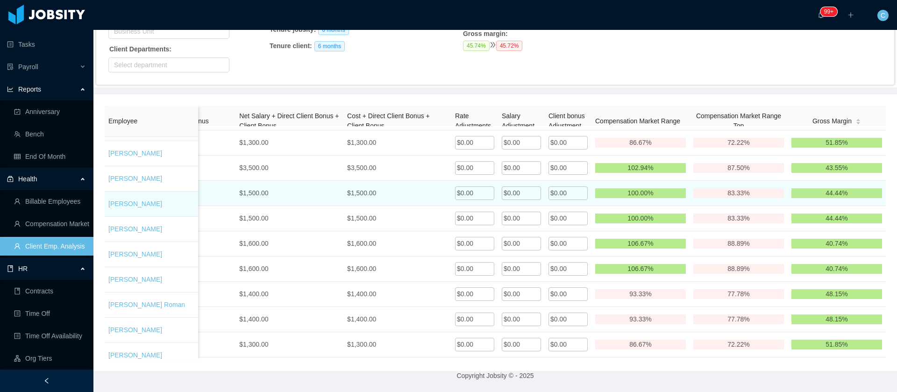
scroll to position [126, 0]
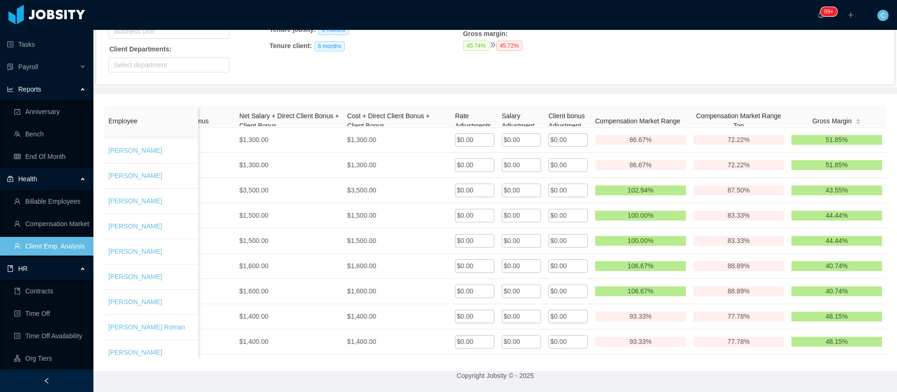
type input "***"
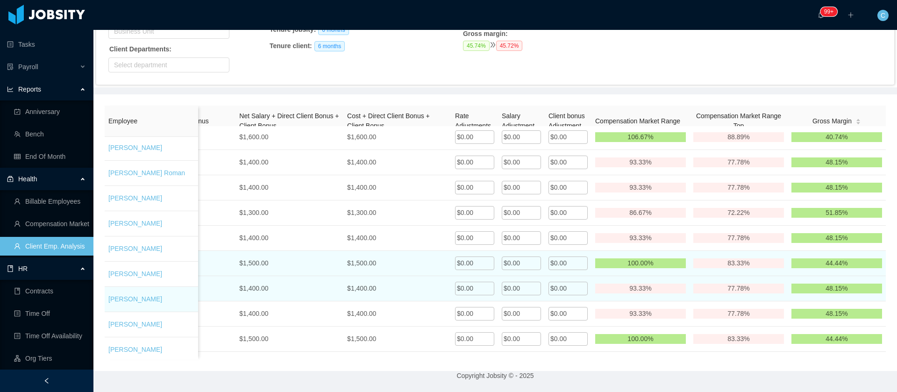
scroll to position [406, 0]
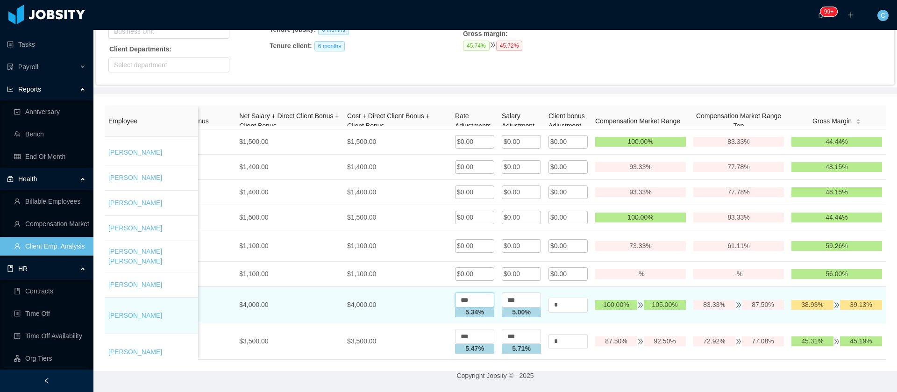
drag, startPoint x: 455, startPoint y: 291, endPoint x: 373, endPoint y: 290, distance: 82.2
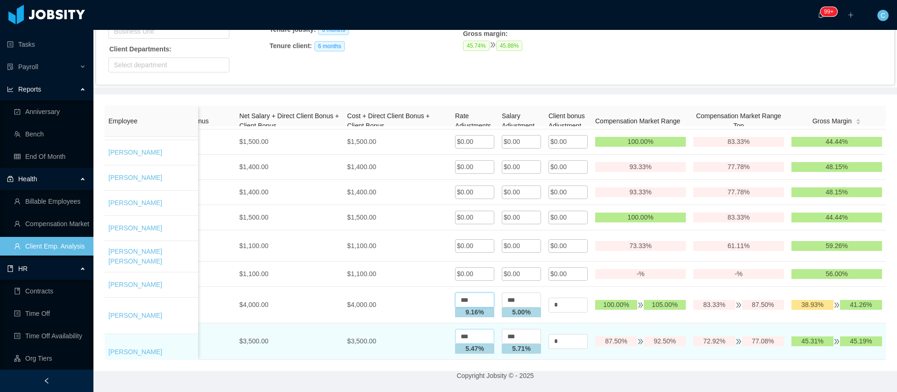
type input "***"
drag, startPoint x: 459, startPoint y: 325, endPoint x: 368, endPoint y: 330, distance: 91.2
type input "***"
click at [367, 336] on div "$3,500.00" at bounding box center [397, 341] width 100 height 10
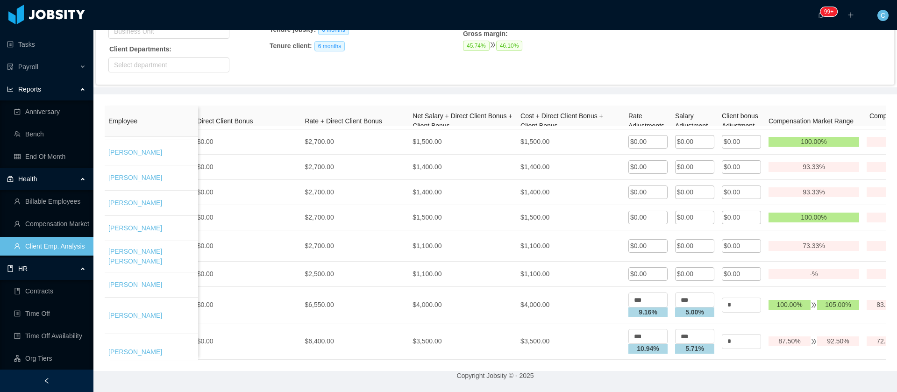
scroll to position [0, 881]
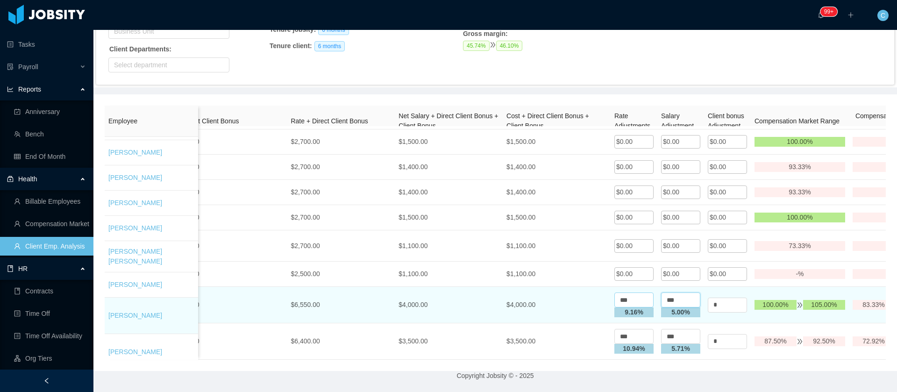
drag, startPoint x: 682, startPoint y: 290, endPoint x: 633, endPoint y: 291, distance: 48.6
click at [633, 291] on tr "[PERSON_NAME] .NET Developer .NET Developer Mid level Mid level [GEOGRAPHIC_DAT…" at bounding box center [134, 305] width 1822 height 36
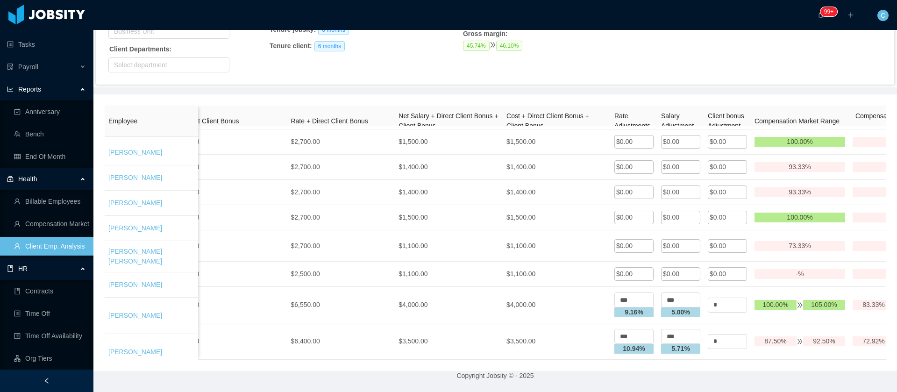
scroll to position [0, 1062]
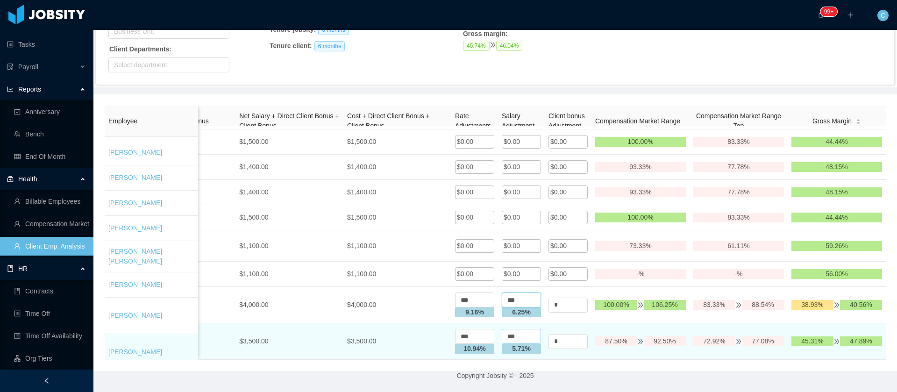
type input "***"
drag, startPoint x: 510, startPoint y: 322, endPoint x: 473, endPoint y: 326, distance: 37.5
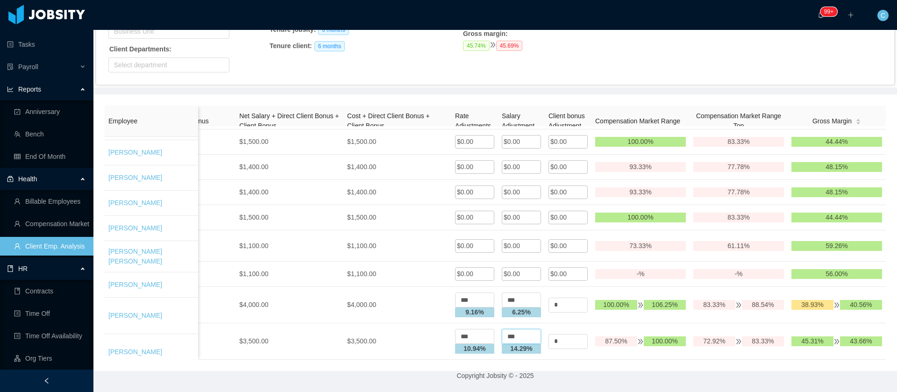
type input "***"
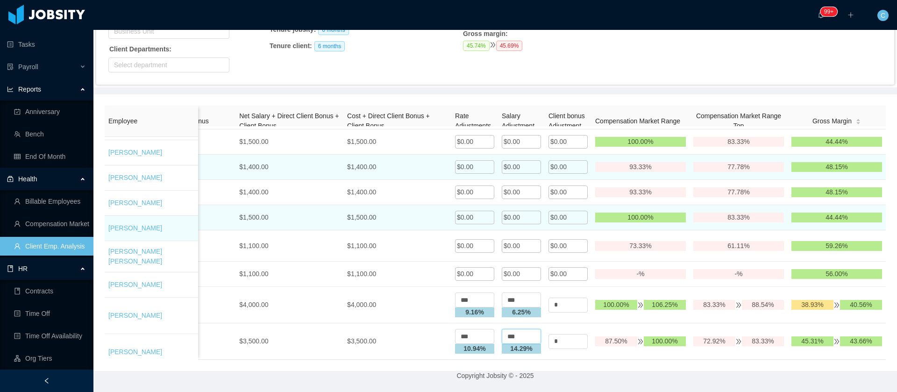
scroll to position [406, 0]
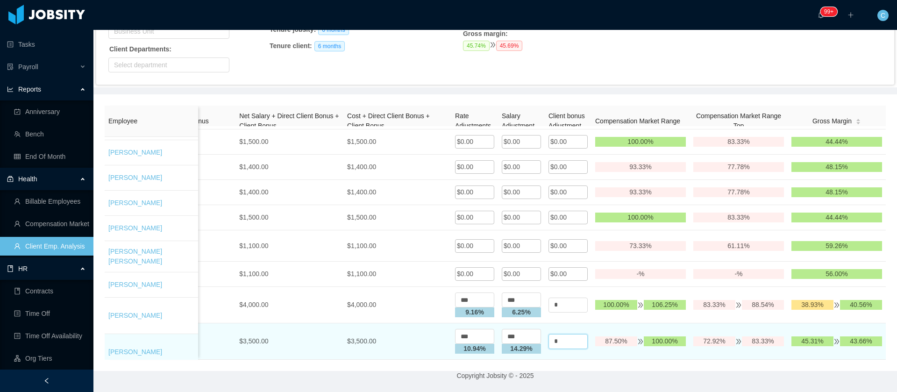
click at [548, 334] on input "*" at bounding box center [567, 341] width 39 height 15
